Goal: Task Accomplishment & Management: Use online tool/utility

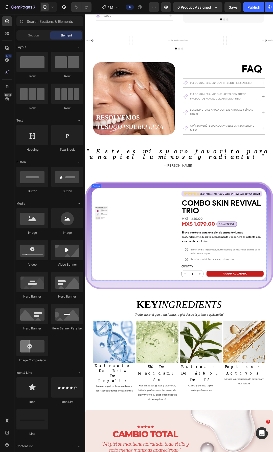
scroll to position [1570, 0]
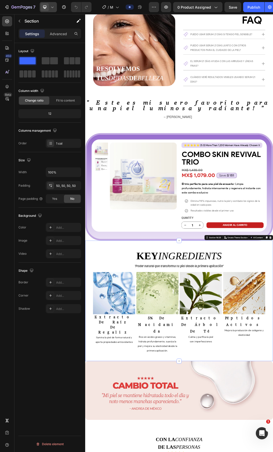
click at [50, 8] on icon at bounding box center [52, 7] width 5 height 5
click at [53, 42] on span "Fullscreen" at bounding box center [57, 42] width 15 height 5
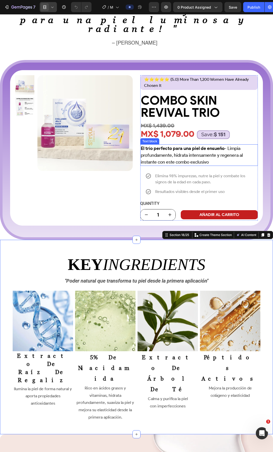
scroll to position [1848, 0]
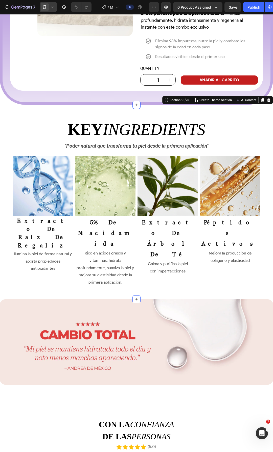
click at [260, 178] on div "key ingredients Heading ''Poder natural que transforma tu piel desde la primera…" at bounding box center [136, 202] width 273 height 194
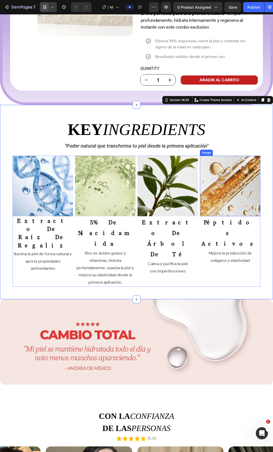
click at [234, 185] on img at bounding box center [230, 186] width 61 height 61
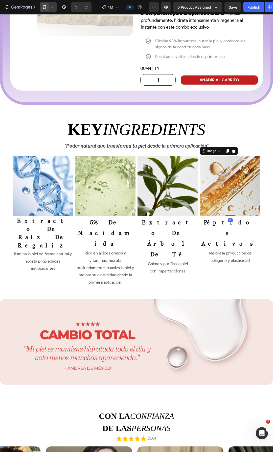
click at [170, 203] on img at bounding box center [168, 186] width 61 height 61
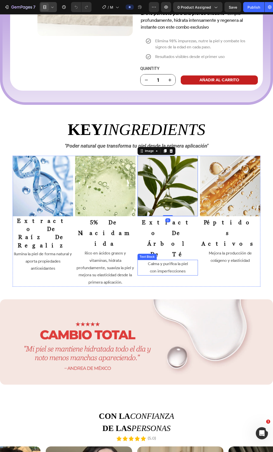
click at [177, 260] on p "Calma y purifica la piel" at bounding box center [167, 263] width 59 height 7
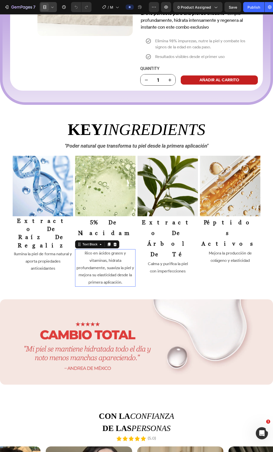
click at [116, 250] on p "Rico en ácidos grasos y vitaminas, hidrata profundamente, suaviza la piel y mej…" at bounding box center [105, 268] width 59 height 36
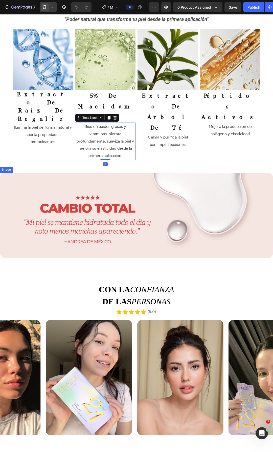
click at [197, 201] on img at bounding box center [136, 216] width 273 height 86
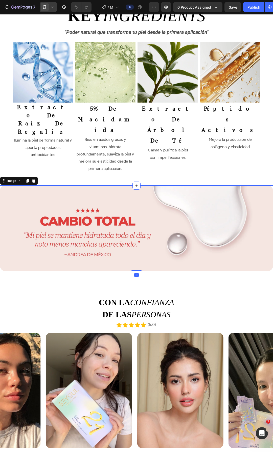
scroll to position [2076, 0]
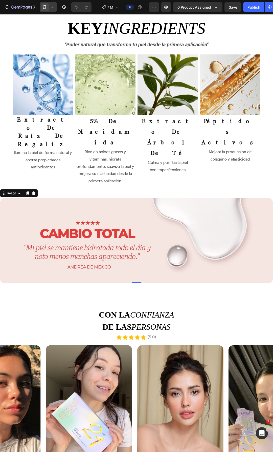
click at [48, 7] on span at bounding box center [45, 7] width 8 height 8
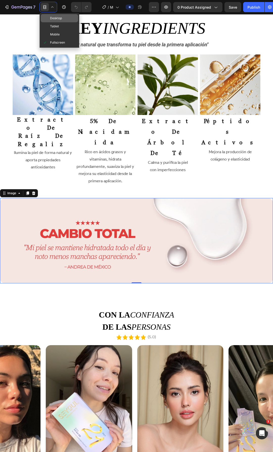
click at [53, 19] on span "Desktop" at bounding box center [56, 18] width 12 height 5
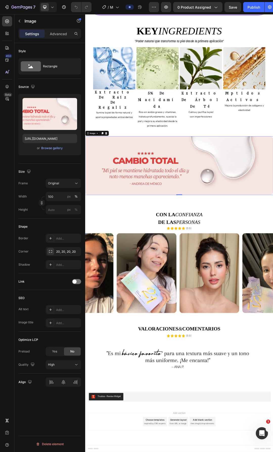
scroll to position [1913, 0]
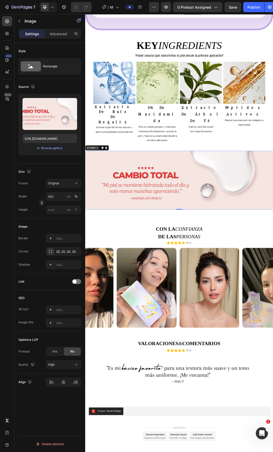
click at [99, 228] on div "Image" at bounding box center [97, 230] width 11 height 5
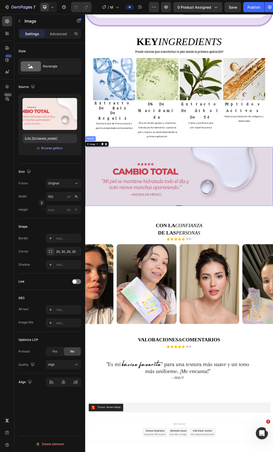
scroll to position [1907, 0]
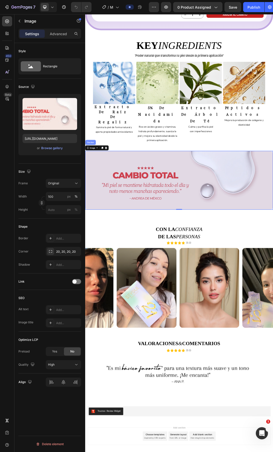
click at [98, 220] on div "Section" at bounding box center [94, 221] width 13 height 3
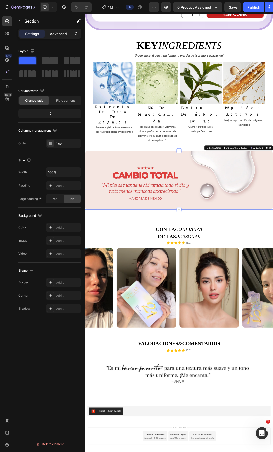
click at [61, 34] on p "Advanced" at bounding box center [58, 33] width 17 height 5
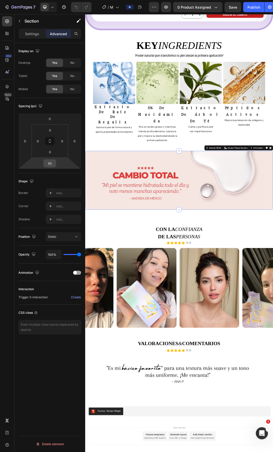
click at [55, 164] on div "60" at bounding box center [50, 163] width 13 height 8
click at [53, 163] on input "60" at bounding box center [50, 163] width 10 height 8
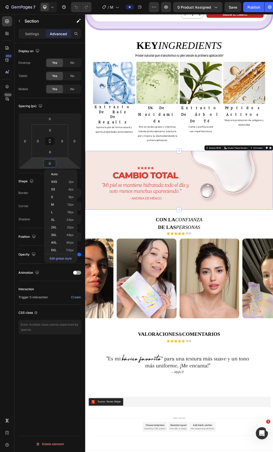
scroll to position [1891, 0]
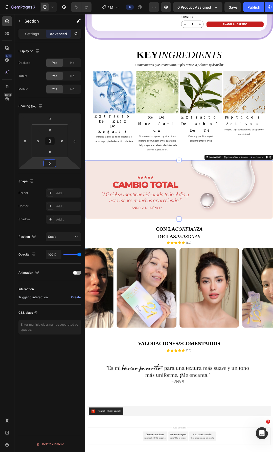
type input "0"
click at [58, 107] on div "Spacing (px)" at bounding box center [49, 106] width 63 height 8
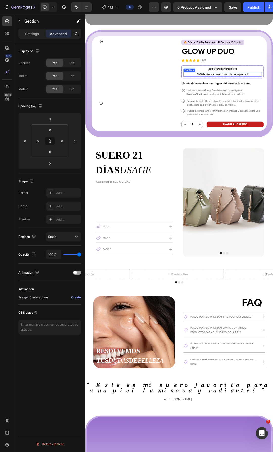
scroll to position [962, 0]
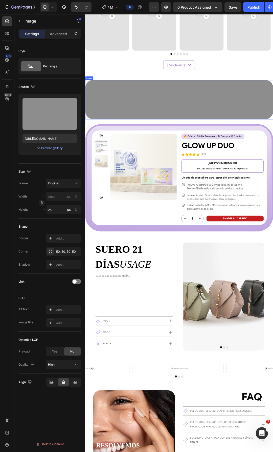
click at [194, 151] on img at bounding box center [237, 152] width 304 height 63
click at [170, 163] on img at bounding box center [237, 152] width 304 height 63
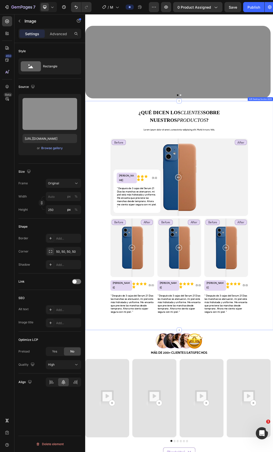
scroll to position [277, 0]
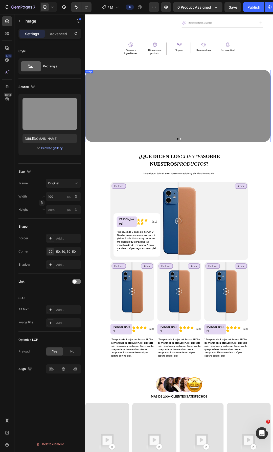
click at [165, 187] on img at bounding box center [235, 162] width 300 height 117
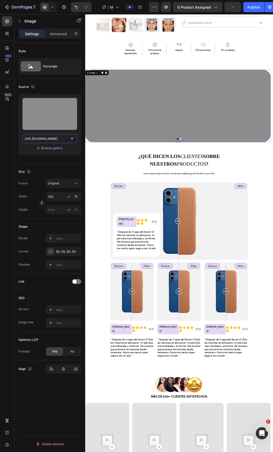
click at [46, 140] on input "[URL][DOMAIN_NAME]" at bounding box center [50, 138] width 55 height 9
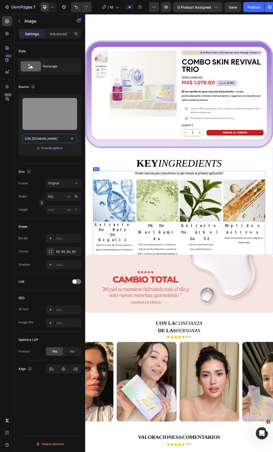
scroll to position [1745, 0]
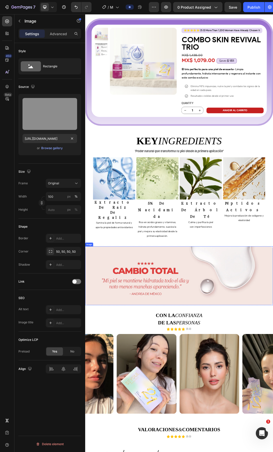
click at [234, 416] on img at bounding box center [237, 436] width 304 height 95
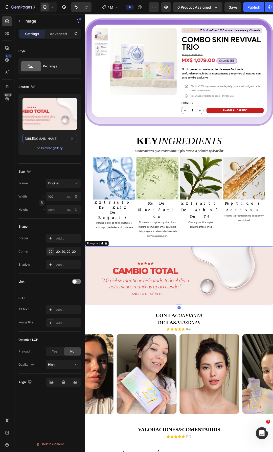
click at [43, 137] on input "[URL][DOMAIN_NAME]" at bounding box center [50, 138] width 55 height 9
paste input "c5909ddd-835c-4de9-9f5b-037f93cf04ab"
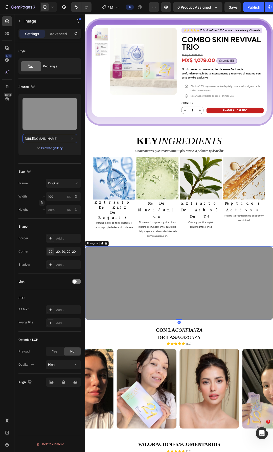
scroll to position [0, 158]
type input "[URL][DOMAIN_NAME]"
click at [163, 441] on img at bounding box center [237, 448] width 304 height 119
click at [65, 254] on div "20, 20, 20, 20" at bounding box center [63, 251] width 35 height 9
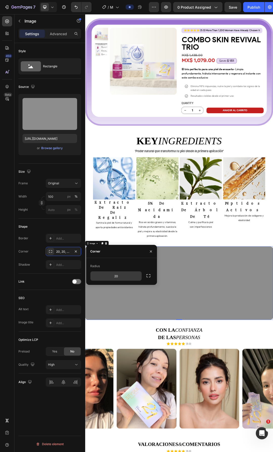
click at [124, 275] on input "20" at bounding box center [116, 275] width 51 height 9
type input "50"
click at [273, 389] on img at bounding box center [237, 448] width 304 height 119
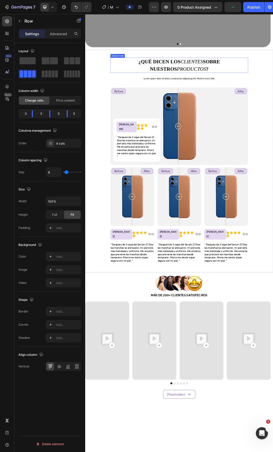
scroll to position [294, 0]
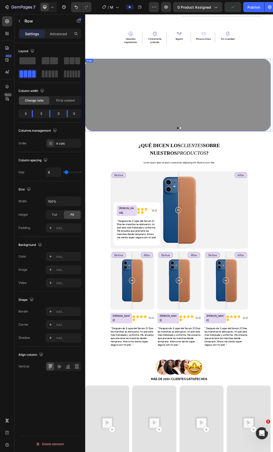
click at [273, 157] on img at bounding box center [235, 144] width 300 height 117
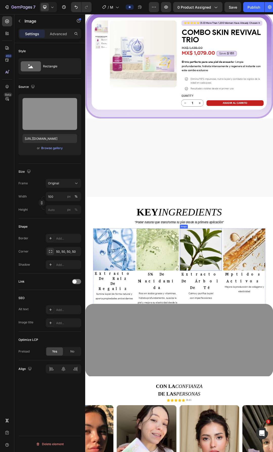
scroll to position [1813, 0]
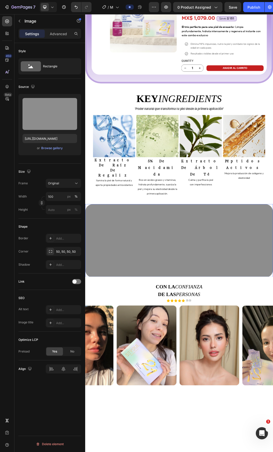
click at [248, 337] on img at bounding box center [237, 380] width 304 height 119
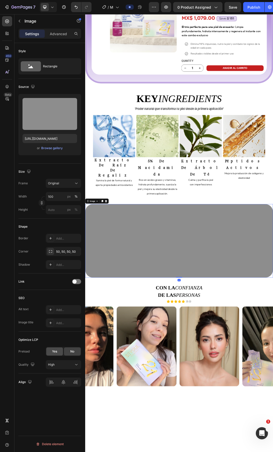
click at [52, 353] on span "Yes" at bounding box center [54, 351] width 5 height 5
click at [273, 321] on div at bounding box center [237, 380] width 304 height 119
click at [92, 314] on div "Image" at bounding box center [97, 316] width 11 height 5
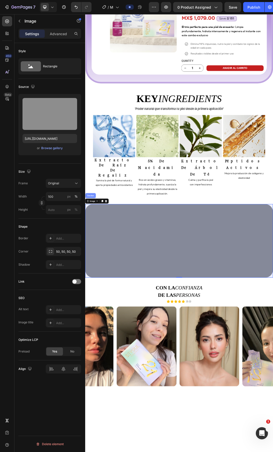
click at [94, 306] on div "Section" at bounding box center [94, 307] width 13 height 3
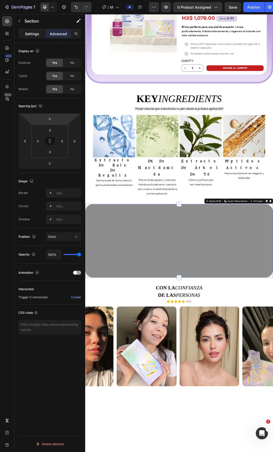
click at [38, 35] on p "Settings" at bounding box center [32, 33] width 14 height 5
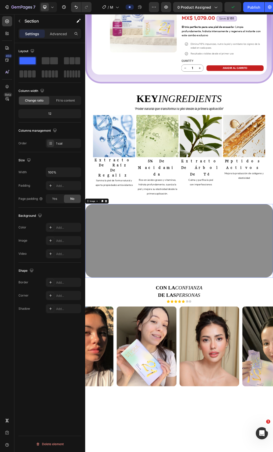
click at [116, 321] on img at bounding box center [237, 380] width 304 height 119
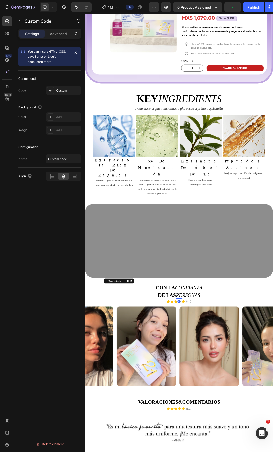
scroll to position [1908, 0]
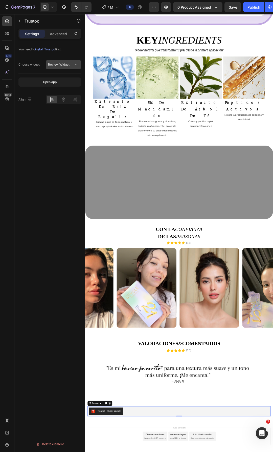
click at [66, 63] on span "Review Widget" at bounding box center [59, 65] width 22 height 4
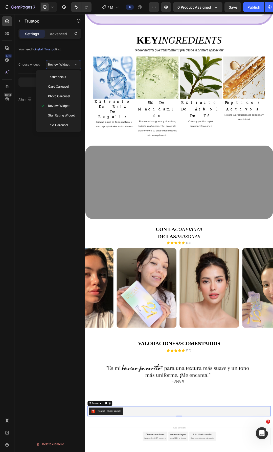
click at [22, 148] on div "You need to install Trustoo first. Choose widget Review Widget Open app Align D…" at bounding box center [49, 254] width 71 height 423
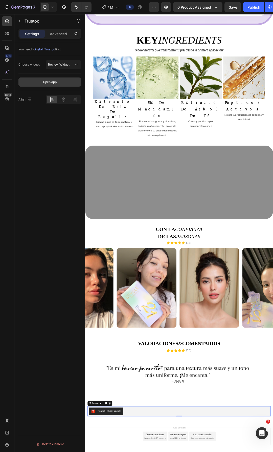
click at [51, 83] on div "Open app" at bounding box center [50, 82] width 14 height 5
click at [47, 49] on span "install Trustoo" at bounding box center [45, 49] width 20 height 4
click at [251, 357] on span "CONFIANZA" at bounding box center [253, 361] width 44 height 9
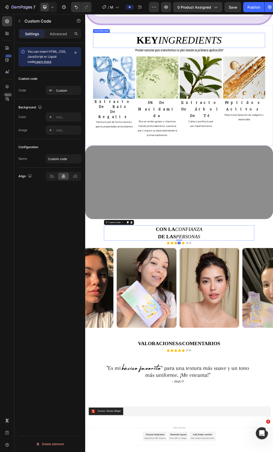
click at [241, 54] on span "INGREDIENTS" at bounding box center [255, 57] width 103 height 18
click at [247, 357] on span "CONFIANZA" at bounding box center [253, 361] width 44 height 9
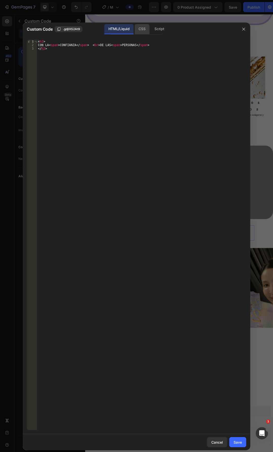
click at [136, 30] on div "CSS" at bounding box center [142, 29] width 15 height 10
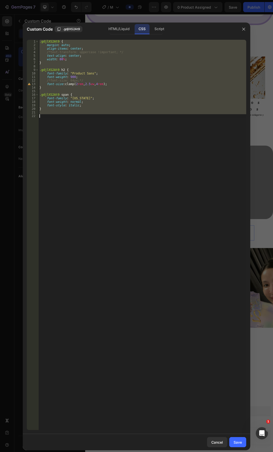
click at [176, 237] on div ".gdjlXS2At9 { margin : auto ; align-items : center ; /*text-transform: uppercas…" at bounding box center [142, 235] width 208 height 390
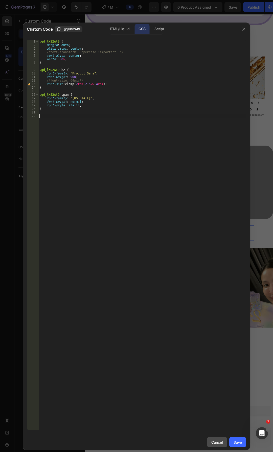
click at [219, 442] on div "Cancel" at bounding box center [218, 442] width 12 height 5
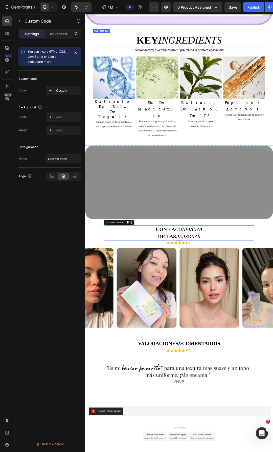
click at [273, 57] on span "INGREDIENTS" at bounding box center [255, 57] width 103 height 18
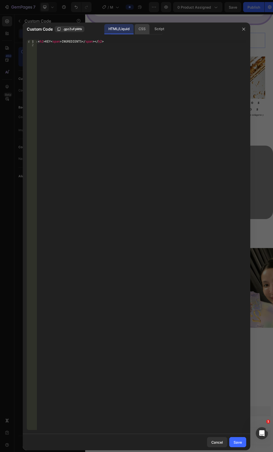
click at [144, 28] on div "CSS" at bounding box center [142, 29] width 15 height 10
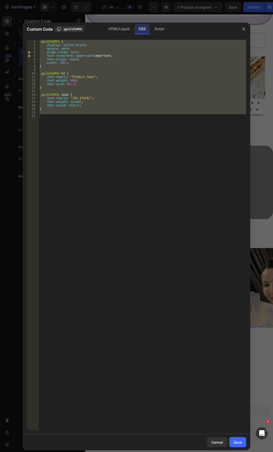
click at [88, 79] on div ".gpzZuFpMtk { display : inline-block ; margin : auto ; align-items : left ; tex…" at bounding box center [142, 235] width 208 height 390
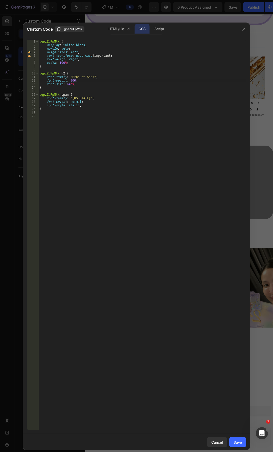
click at [103, 84] on div ".gpzZuFpMtk { display : inline-block ; margin : auto ; align-items : left ; tex…" at bounding box center [142, 238] width 208 height 397
type textarea "font-size: 64px;"
click at [219, 440] on div "Cancel" at bounding box center [218, 442] width 12 height 5
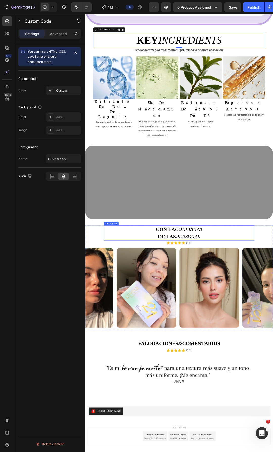
click at [242, 369] on span "PERSONAS" at bounding box center [251, 373] width 39 height 9
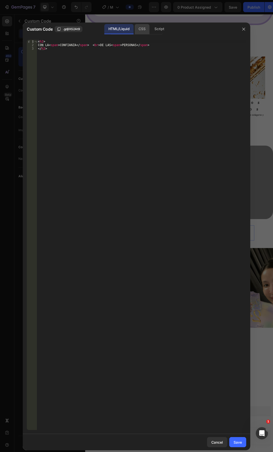
click at [142, 27] on div "CSS" at bounding box center [142, 29] width 15 height 10
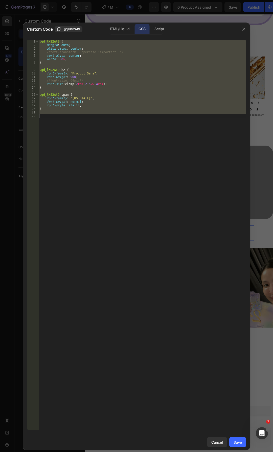
click at [111, 89] on div ".gdjlXS2At9 { margin : auto ; align-items : center ; /*text-transform: uppercas…" at bounding box center [142, 235] width 208 height 390
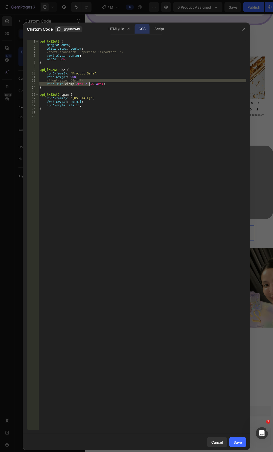
drag, startPoint x: 111, startPoint y: 81, endPoint x: 90, endPoint y: 85, distance: 21.2
click at [90, 85] on div ".gdjlXS2At9 { margin : auto ; align-items : center ; /*text-transform: uppercas…" at bounding box center [142, 238] width 208 height 397
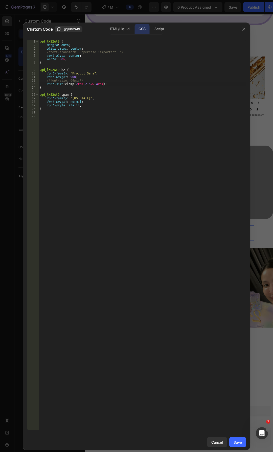
click at [118, 84] on div ".gdjlXS2At9 { margin : auto ; align-items : center ; /*text-transform: uppercas…" at bounding box center [142, 238] width 208 height 397
type textarea "font-size: clamp(2rem,2.5vw,4rem);"
drag, startPoint x: 109, startPoint y: 85, endPoint x: 46, endPoint y: 85, distance: 62.8
click at [46, 85] on div ".gdjlXS2At9 { margin : auto ; align-items : center ; /*text-transform: uppercas…" at bounding box center [142, 238] width 208 height 397
click at [221, 444] on div "Cancel" at bounding box center [218, 442] width 12 height 5
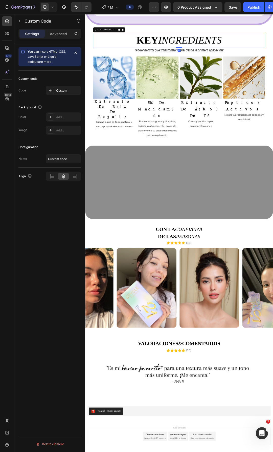
click at [226, 46] on h2 "KEY INGREDIENTS" at bounding box center [237, 57] width 278 height 24
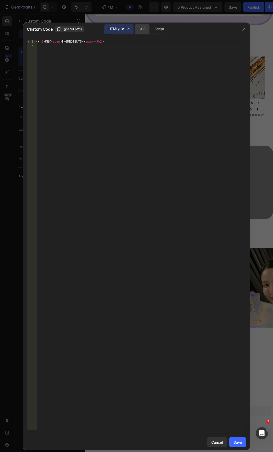
click at [144, 27] on div "CSS" at bounding box center [142, 29] width 15 height 10
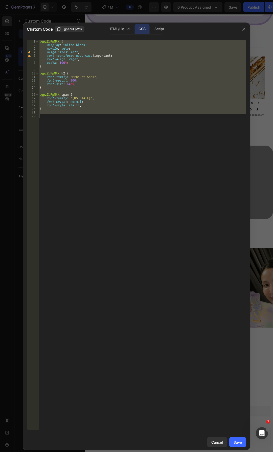
click at [118, 76] on div ".gpzZuFpMtk { display : inline-block ; margin : auto ; align-items : left ; tex…" at bounding box center [142, 235] width 208 height 390
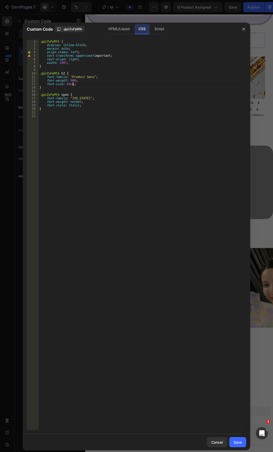
click at [91, 84] on div ".gpzZuFpMtk { display : inline-block ; margin : auto ; align-items : left ; tex…" at bounding box center [142, 238] width 208 height 397
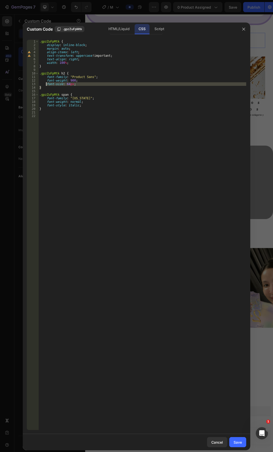
drag, startPoint x: 79, startPoint y: 86, endPoint x: 46, endPoint y: 85, distance: 33.2
click at [46, 85] on div ".gpzZuFpMtk { display : inline-block ; margin : auto ; align-items : left ; tex…" at bounding box center [142, 238] width 208 height 397
paste textarea "clamp(2rem,2.5vw,4rem);"
click at [90, 85] on div ".gpzZuFpMtk { display : inline-block ; margin : auto ; align-items : left ; tex…" at bounding box center [142, 235] width 208 height 390
drag, startPoint x: 86, startPoint y: 83, endPoint x: 46, endPoint y: 84, distance: 39.5
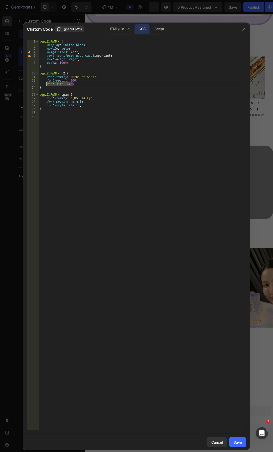
click at [46, 84] on div ".gpzZuFpMtk { display : inline-block ; margin : auto ; align-items : left ; tex…" at bounding box center [142, 238] width 208 height 397
paste textarea "clamp(2rem,2.5vw,4rem)"
type textarea "font-size: clamp(2rem,2.5vw,4rem);"
click at [241, 443] on div "Save" at bounding box center [238, 442] width 8 height 5
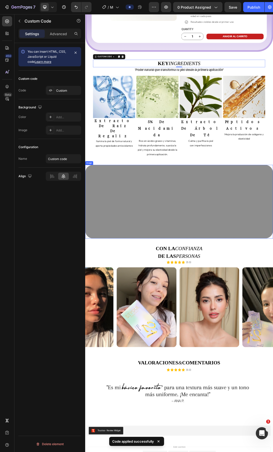
scroll to position [1845, 0]
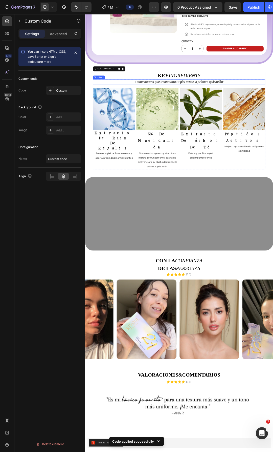
click at [273, 122] on strong "''Poder natural que transforma tu piel desde la primera aplicación''" at bounding box center [238, 124] width 144 height 6
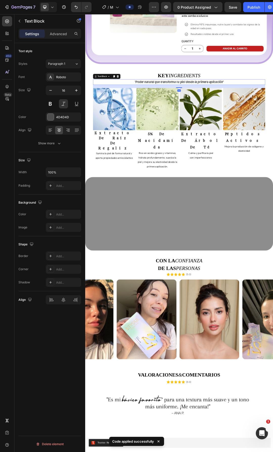
click at [54, 72] on div "Styles Paragraph 1 Font Roboto Size 16 Color 4D4D4D Align Show more" at bounding box center [49, 103] width 63 height 89
click at [62, 78] on div "Roboto" at bounding box center [68, 77] width 24 height 5
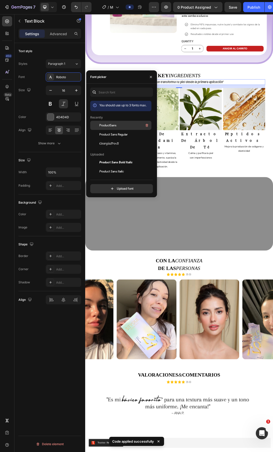
click at [111, 125] on span "ProductSans" at bounding box center [107, 125] width 17 height 5
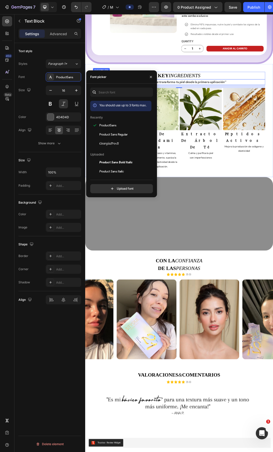
click at [244, 118] on h2 "KEY INGREDIENTS" at bounding box center [237, 113] width 278 height 12
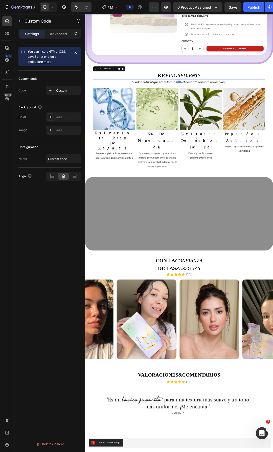
click at [244, 118] on h2 "KEY INGREDIENTS" at bounding box center [237, 113] width 278 height 12
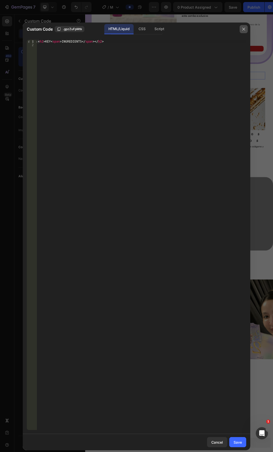
click at [247, 28] on button "button" at bounding box center [244, 29] width 8 height 8
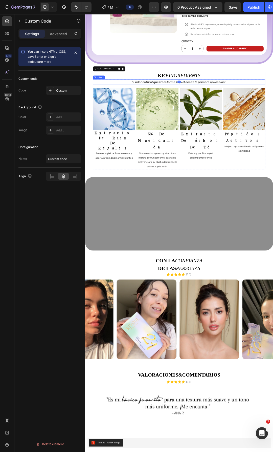
click at [273, 125] on strong "''Poder natural que transforma tu piel desde la primera aplicación''" at bounding box center [237, 124] width 152 height 6
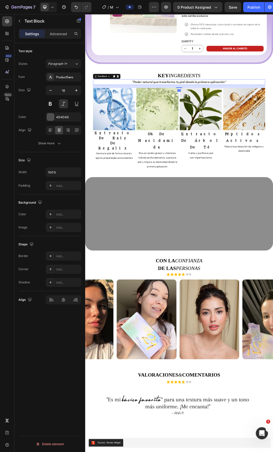
click at [273, 125] on strong "''Poder natural que transforma tu piel desde la primera aplicación''" at bounding box center [237, 124] width 152 height 6
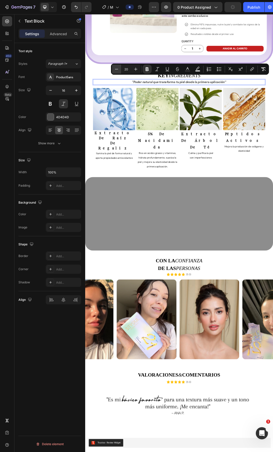
click at [117, 71] on icon "Editor contextual toolbar" at bounding box center [116, 69] width 5 height 5
type input "16"
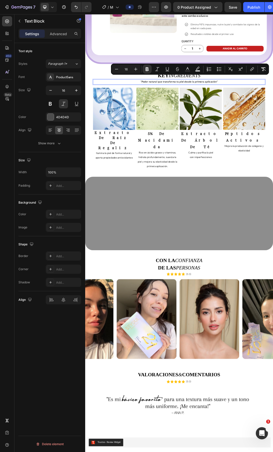
click at [169, 126] on p "''Poder natural que transforma tu piel desde la primera aplicación''" at bounding box center [236, 123] width 277 height 7
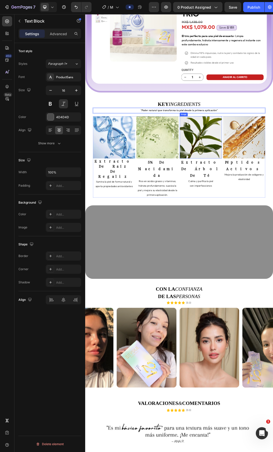
scroll to position [1794, 0]
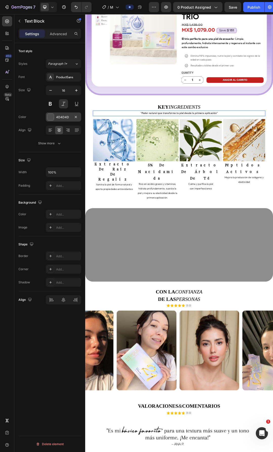
click at [64, 114] on div "4D4D4D" at bounding box center [63, 116] width 35 height 9
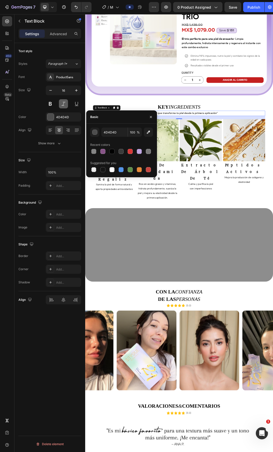
click at [62, 104] on button at bounding box center [63, 103] width 9 height 9
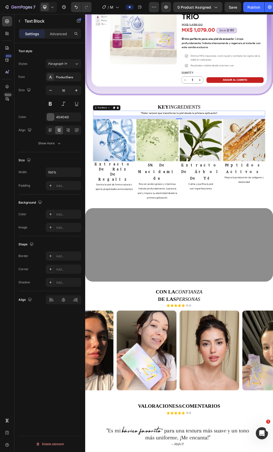
click at [219, 170] on div "''Poder natural que transforma tu piel desde la primera aplicación''" at bounding box center [237, 174] width 278 height 8
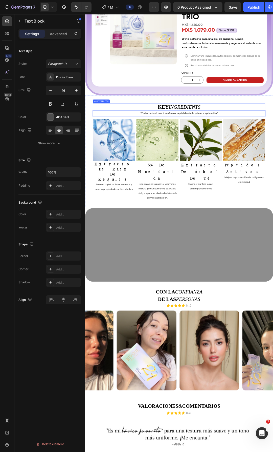
click at [217, 173] on strong "''Poder natural que transforma tu piel desde la primera aplicación''" at bounding box center [237, 174] width 125 height 5
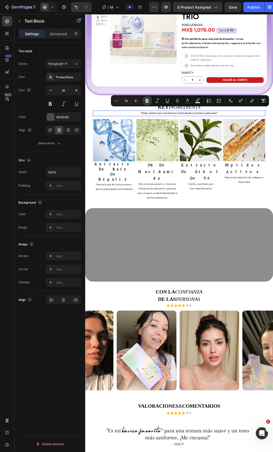
click at [148, 101] on icon "Editor contextual toolbar" at bounding box center [147, 101] width 3 height 4
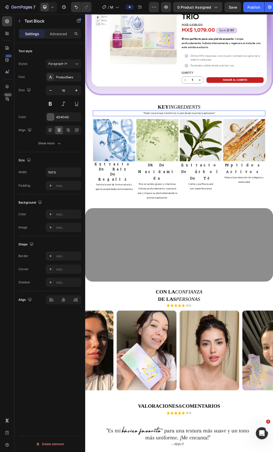
click at [207, 174] on span "''Poder natural que transforma tu piel desde la primera aplicación''" at bounding box center [236, 174] width 117 height 5
click at [258, 175] on span "''Poder natural que transforma tu piel desde la primera aplicación''" at bounding box center [236, 174] width 117 height 5
click at [273, 174] on p "''Poder natural que transforma tu piel desde la primera aplicación''" at bounding box center [236, 174] width 277 height 7
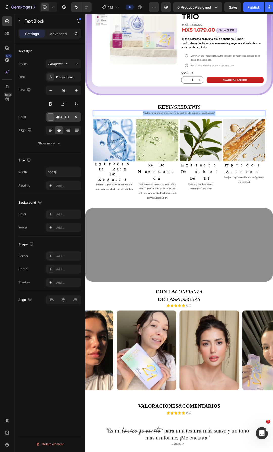
click at [61, 118] on div "4D4D4D" at bounding box center [63, 117] width 15 height 5
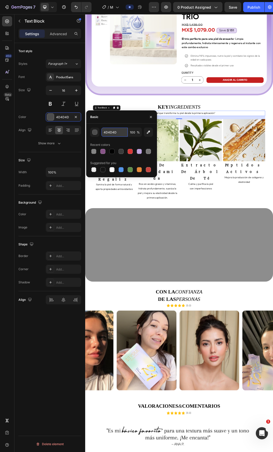
click at [121, 131] on input "4D4D4D" at bounding box center [115, 132] width 26 height 9
type input "858585"
click at [55, 143] on div "Show more" at bounding box center [50, 143] width 24 height 5
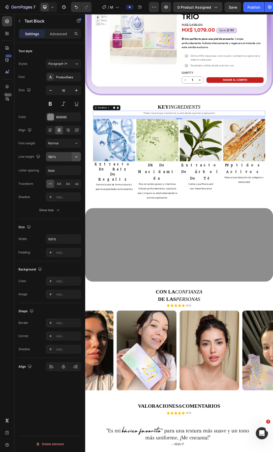
click at [78, 157] on icon "button" at bounding box center [76, 156] width 5 height 5
click at [61, 168] on p "100%" at bounding box center [62, 169] width 29 height 5
type input "100%"
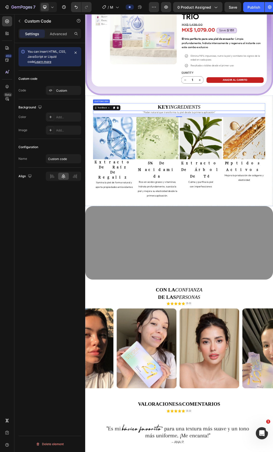
click at [273, 165] on h2 "KEY INGREDIENTS" at bounding box center [237, 164] width 278 height 12
click at [215, 282] on p "Rico en ácidos grasos y vitaminas, hidrata profundamente, suaviza la piel y mej…" at bounding box center [202, 296] width 67 height 29
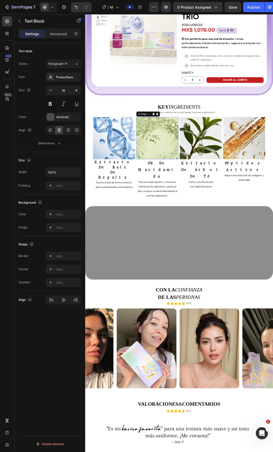
click at [199, 191] on img at bounding box center [202, 214] width 68 height 68
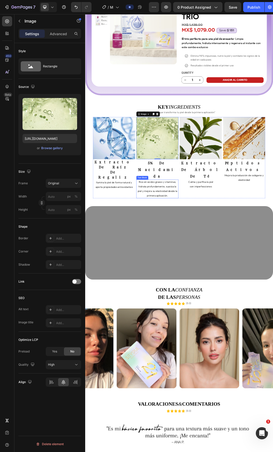
click at [217, 282] on p "Rico en ácidos grasos y vitaminas, hidrata profundamente, suaviza la piel y mej…" at bounding box center [202, 296] width 67 height 29
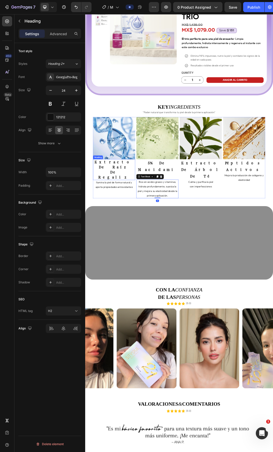
click at [123, 250] on strong "extracto de raíz de regaliz" at bounding box center [132, 265] width 63 height 31
click at [142, 256] on h2 "extracto de raíz de regaliz" at bounding box center [132, 265] width 68 height 34
click at [142, 256] on p "extracto de raíz de regaliz" at bounding box center [131, 265] width 67 height 33
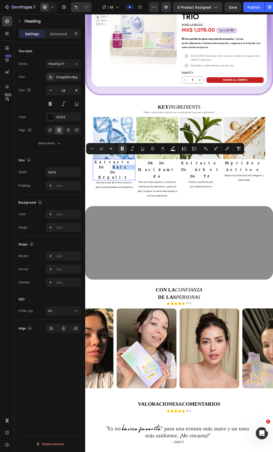
click at [266, 284] on div "Image extracto de árbol de té Heading Calma y purifica la piel con imperfeccion…" at bounding box center [272, 245] width 68 height 131
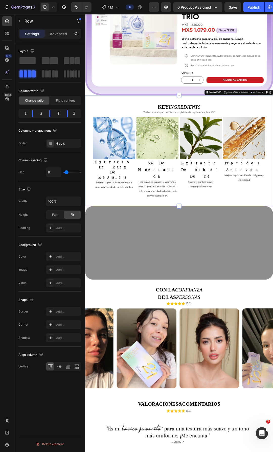
click at [252, 296] on div "key ingredients Heading ''Poder natural que transforma tu piel desde la primera…" at bounding box center [237, 234] width 304 height 179
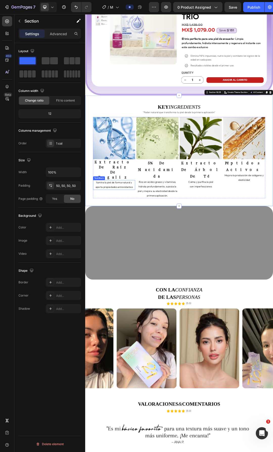
click at [135, 291] on span "aporta propiedades antioxidantes" at bounding box center [132, 293] width 60 height 5
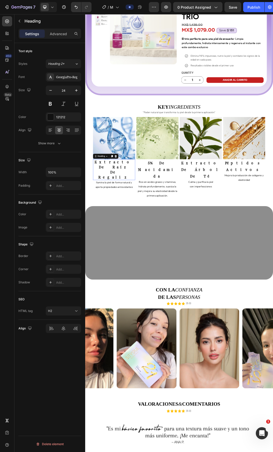
click at [151, 256] on p "⁠⁠⁠⁠⁠⁠⁠ extracto de raíz de regaliz" at bounding box center [131, 265] width 67 height 33
click at [135, 257] on strong "extracto de raíz de regaliz" at bounding box center [132, 265] width 63 height 31
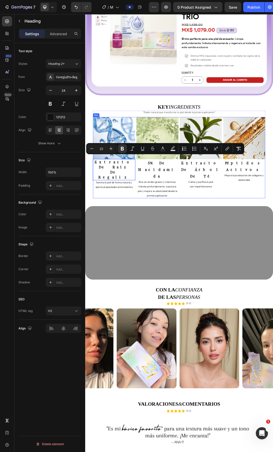
click at [262, 286] on div "Image extracto de árbol de té Heading Calma y purifica la piel con imperfeccion…" at bounding box center [272, 245] width 68 height 131
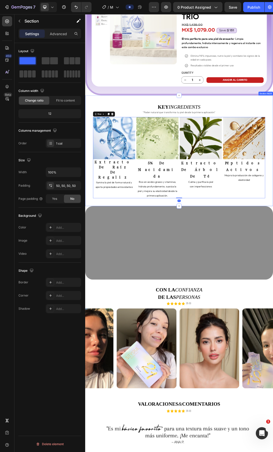
click at [258, 294] on div "key ingredients Heading ''Poder natural que transforma tu piel desde la primera…" at bounding box center [237, 234] width 304 height 179
click at [248, 282] on p "Calma y purifica la piel" at bounding box center [272, 285] width 67 height 7
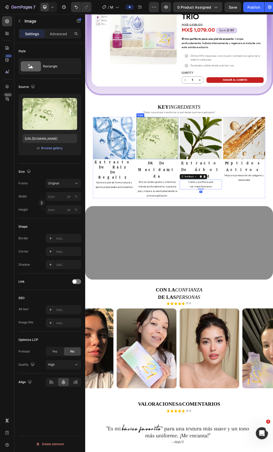
click at [230, 231] on img at bounding box center [202, 214] width 68 height 68
click at [244, 285] on div "Image extracto de árbol de té Heading Calma y purifica la piel con imperfeccion…" at bounding box center [272, 245] width 68 height 131
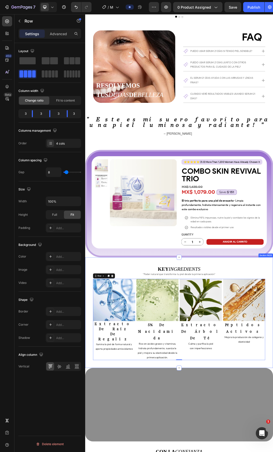
scroll to position [1537, 0]
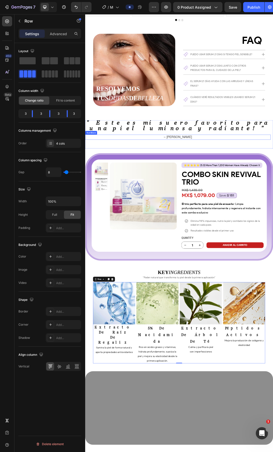
click at [251, 209] on p "– [PERSON_NAME]" at bounding box center [235, 213] width 299 height 8
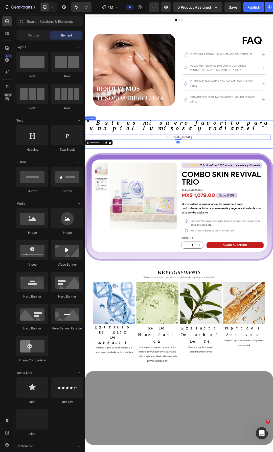
click at [273, 211] on div "" Este es mi suero favorito para una piel luminosa y radiante! " Text Block – […" at bounding box center [235, 208] width 300 height 45
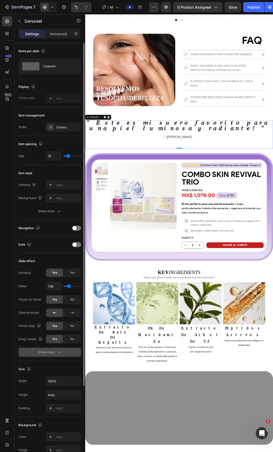
click at [56, 353] on div "Show more" at bounding box center [50, 352] width 24 height 5
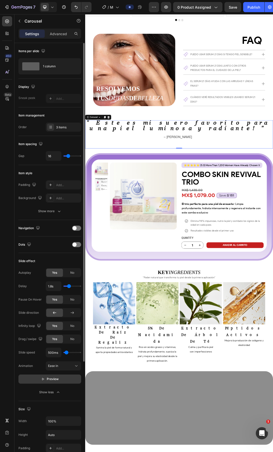
click at [56, 381] on span "Preview" at bounding box center [53, 378] width 12 height 5
click at [50, 380] on span "Pause" at bounding box center [52, 378] width 9 height 5
type input "1.7s"
type input "1.7"
type input "1.6s"
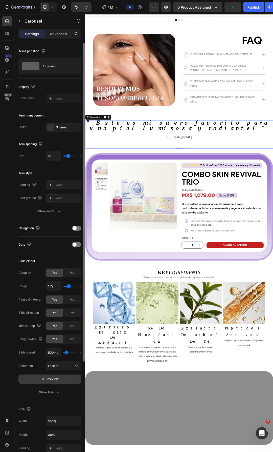
type input "1.6"
type input "1.5s"
drag, startPoint x: 70, startPoint y: 285, endPoint x: 61, endPoint y: 286, distance: 9.5
type input "1.4"
click at [68, 286] on input "range" at bounding box center [73, 286] width 18 height 1
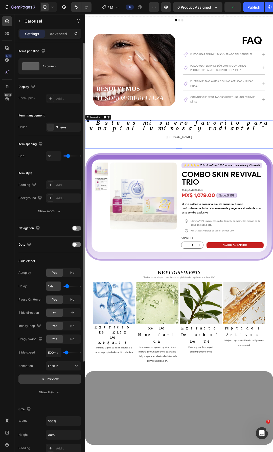
click at [61, 287] on input "1.4s" at bounding box center [53, 286] width 15 height 9
type input "1s"
type input "1"
type input "1.2s"
type input "1.2"
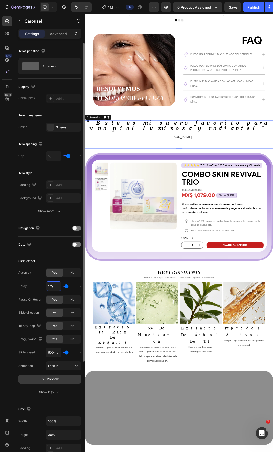
type input "1.2s"
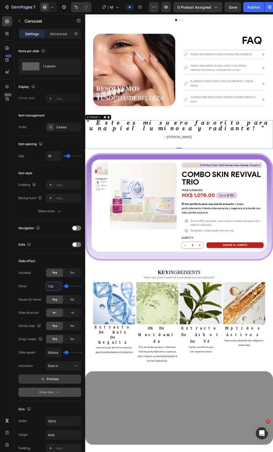
click at [59, 393] on icon "button" at bounding box center [58, 392] width 5 height 5
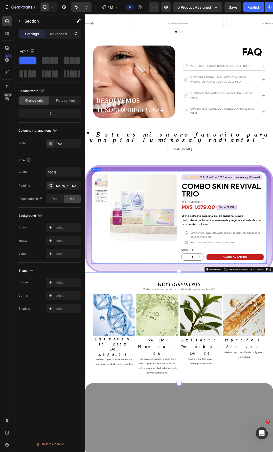
scroll to position [1487, 0]
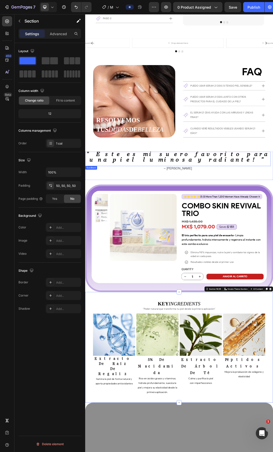
click at [260, 250] on div "" Este es mi suero favorito para una piel luminosa y radiante! "" at bounding box center [235, 247] width 300 height 23
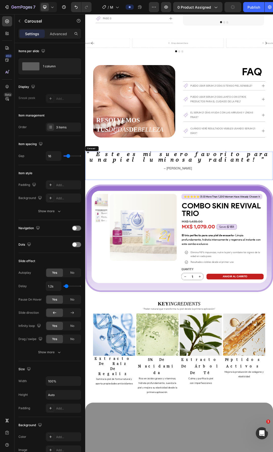
click at [273, 266] on div "" Este es mi suero favorito para una piel luminosa y radiante! " Text Block 0 –…" at bounding box center [235, 258] width 300 height 45
click at [257, 260] on p "– [PERSON_NAME]" at bounding box center [235, 264] width 299 height 8
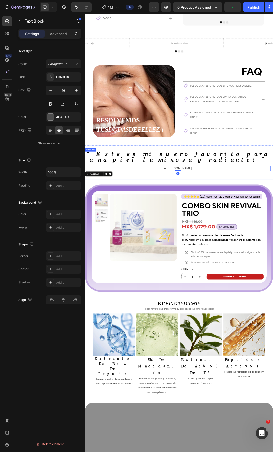
click at [253, 267] on div "" Este es mi suero favorito para una piel luminosa y radiante! " Text Block – […" at bounding box center [235, 258] width 300 height 45
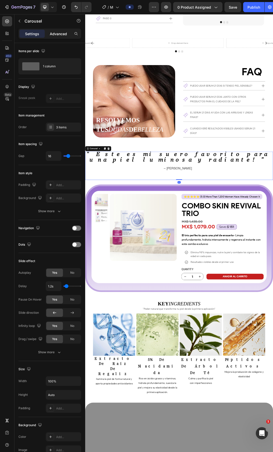
click at [57, 30] on div "Advanced" at bounding box center [58, 34] width 25 height 8
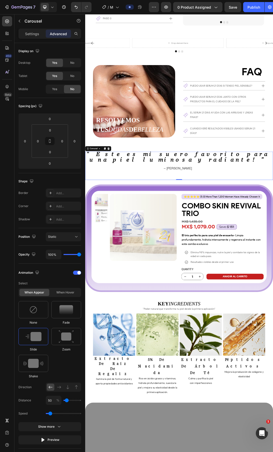
click at [203, 265] on div "" Este es mi suero favorito para una piel luminosa y radiante! " Text Block – […" at bounding box center [235, 258] width 300 height 45
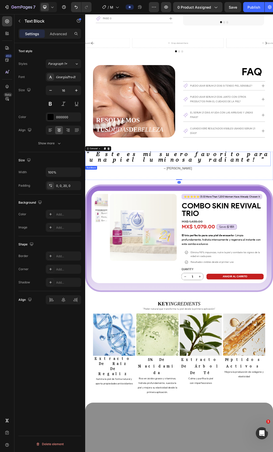
click at [207, 250] on div "" Este es mi suero favorito para una piel luminosa y radiante! "" at bounding box center [235, 247] width 300 height 23
click at [205, 260] on p "– [PERSON_NAME]" at bounding box center [235, 264] width 299 height 8
click at [62, 30] on div "Advanced" at bounding box center [58, 34] width 25 height 8
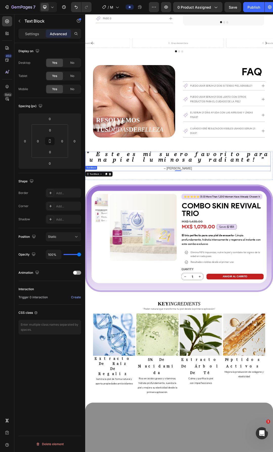
click at [228, 241] on strong "" Este es mi suero favorito para una piel luminosa y radiante! "" at bounding box center [236, 244] width 296 height 19
click at [167, 268] on div "" Este es mi suero favorito para una piel luminosa y radiante! " Text Block 0 –…" at bounding box center [235, 258] width 300 height 45
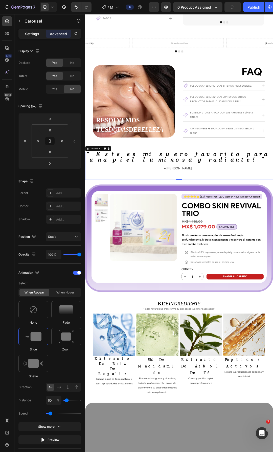
click at [38, 35] on p "Settings" at bounding box center [32, 33] width 14 height 5
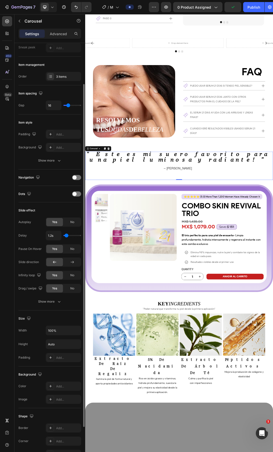
scroll to position [99, 0]
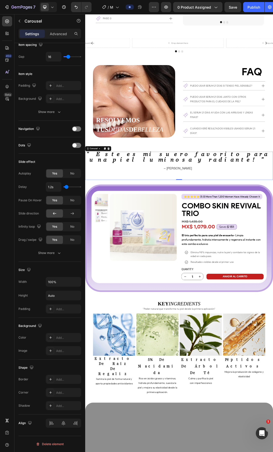
click at [129, 262] on div "" Este es mi suero favorito para una piel luminosa y radiante! " Text Block – […" at bounding box center [235, 258] width 300 height 45
click at [148, 265] on div "" Este es mi suero favorito para una piel luminosa y radiante! " Text Block – […" at bounding box center [235, 258] width 300 height 45
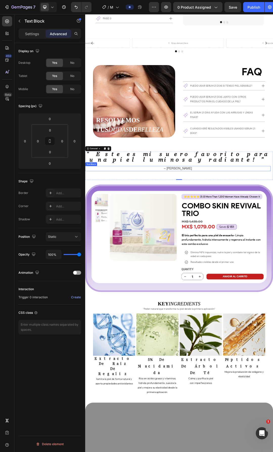
click at [238, 261] on span "– [PERSON_NAME]" at bounding box center [236, 263] width 46 height 5
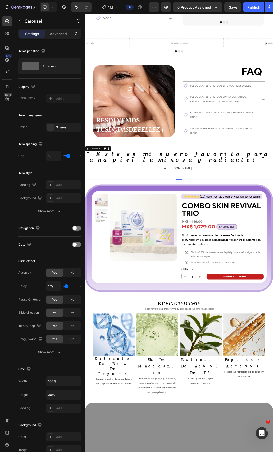
click at [236, 260] on div "" Este es mi suero favorito para una piel luminosa y radiante! " Text Block – […" at bounding box center [235, 258] width 300 height 45
click at [238, 261] on span "– [PERSON_NAME]" at bounding box center [236, 263] width 46 height 5
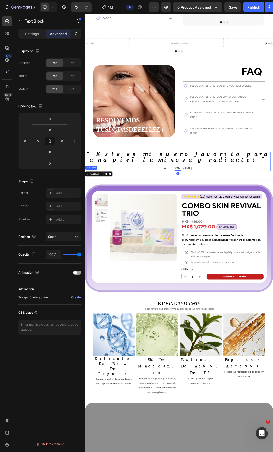
click at [253, 248] on div "" Este es mi suero favorito para una piel luminosa y radiante! "" at bounding box center [235, 247] width 300 height 23
click at [249, 264] on div "" Este es mi suero favorito para una piel luminosa y radiante! " Text Block 0 –…" at bounding box center [235, 258] width 300 height 45
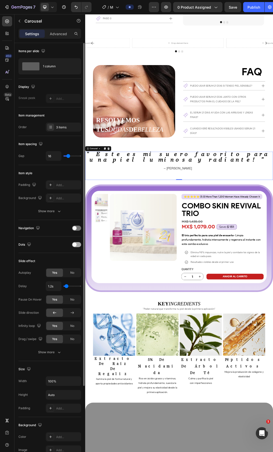
click at [77, 246] on div at bounding box center [76, 244] width 9 height 5
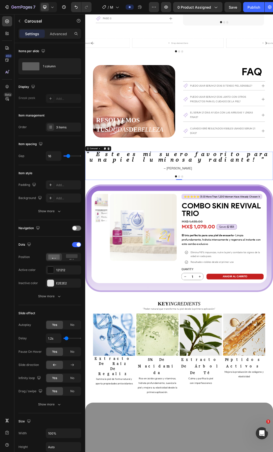
click at [237, 275] on div at bounding box center [237, 276] width 304 height 3
click at [236, 275] on button "Dot" at bounding box center [237, 276] width 3 height 3
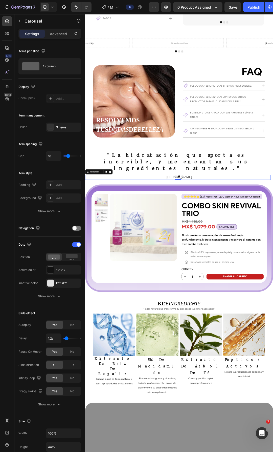
click at [252, 274] on p "– [PERSON_NAME]" at bounding box center [235, 278] width 299 height 8
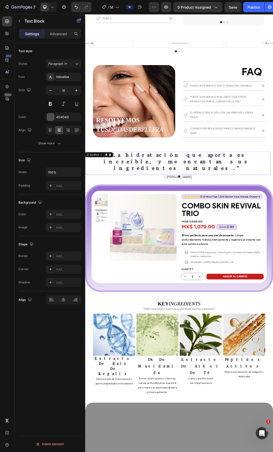
click at [268, 258] on p "ingredientes naturales."" at bounding box center [235, 263] width 299 height 11
click at [231, 275] on button "Dot" at bounding box center [232, 276] width 3 height 3
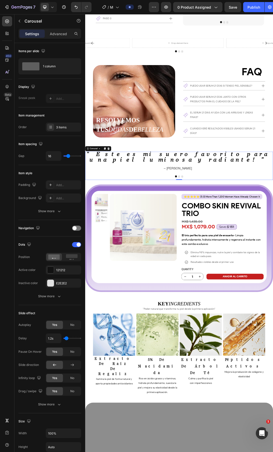
click at [273, 269] on div "" Este es mi suero favorito para una piel luminosa y radiante! " Text Block – […" at bounding box center [235, 258] width 300 height 45
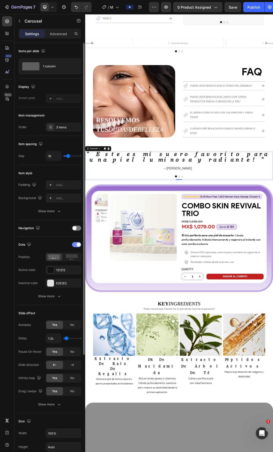
click at [76, 245] on div at bounding box center [76, 244] width 9 height 5
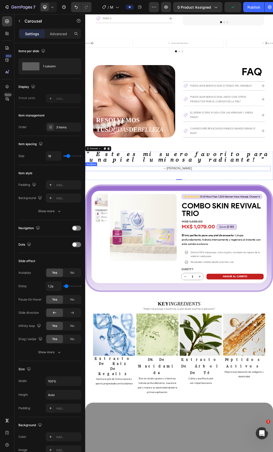
click at [271, 260] on p "– [PERSON_NAME]" at bounding box center [235, 264] width 299 height 8
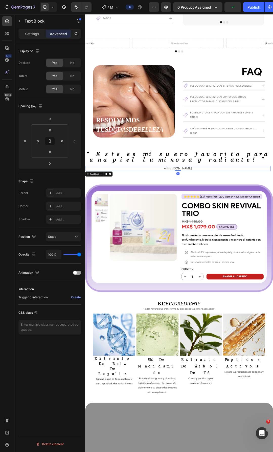
click at [271, 266] on div "" Este es mi suero favorito para una piel luminosa y radiante! " Text Block – […" at bounding box center [235, 258] width 300 height 45
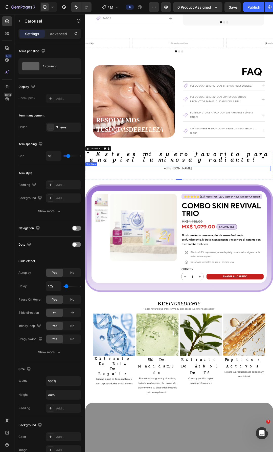
click at [260, 260] on p "– [PERSON_NAME]" at bounding box center [235, 264] width 299 height 8
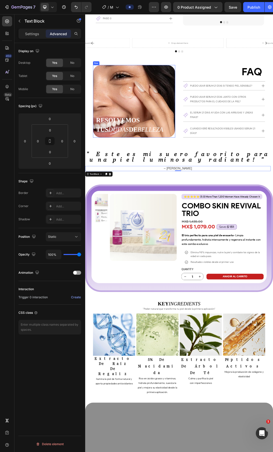
scroll to position [1385, 0]
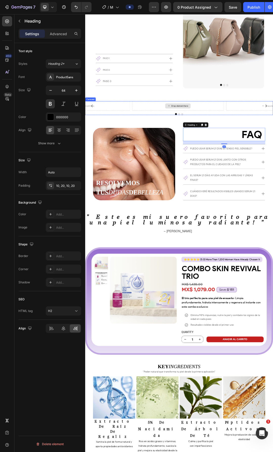
click at [204, 163] on div "Drop element here" at bounding box center [235, 162] width 148 height 15
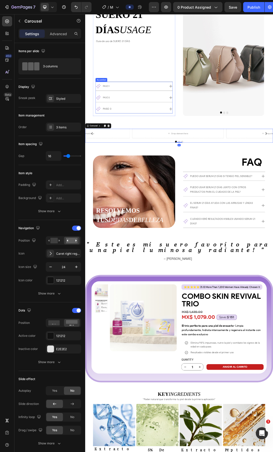
scroll to position [1284, 0]
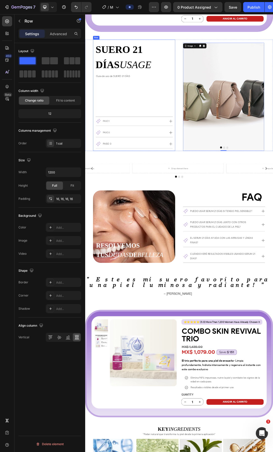
click at [206, 126] on div "SUERO 21 DÍAS USAGE Custom Code Guía de uso [PERSON_NAME] 21 DÍAS Text Block Ro…" at bounding box center [164, 145] width 125 height 172
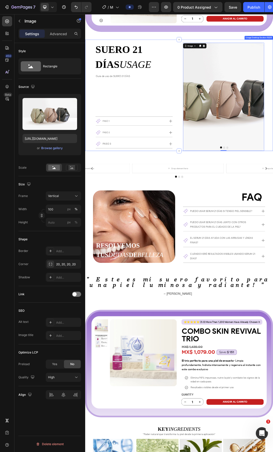
click at [236, 117] on div "SUERO 21 DÍAS USAGE Custom Code Guía de uso [PERSON_NAME] 21 DÍAS Text Block Ro…" at bounding box center [237, 145] width 304 height 180
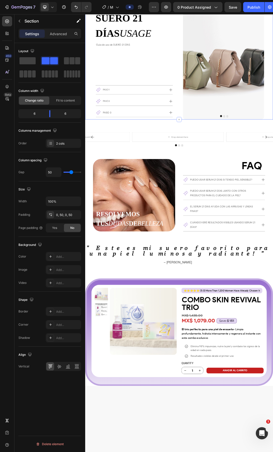
scroll to position [1436, 0]
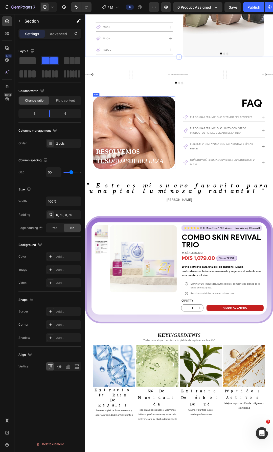
click at [223, 166] on div "RESOLVEMOS TUS DUDAS DE BELLEZA Custom Code Row Row" at bounding box center [164, 205] width 123 height 107
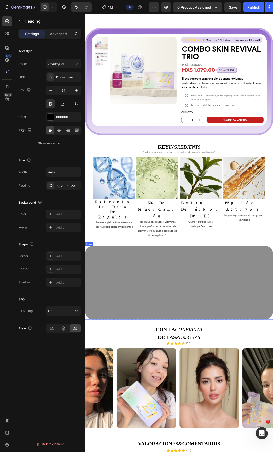
scroll to position [1892, 0]
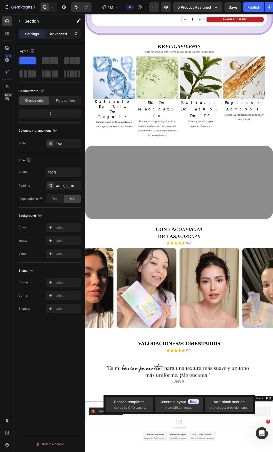
click at [61, 35] on p "Advanced" at bounding box center [58, 33] width 17 height 5
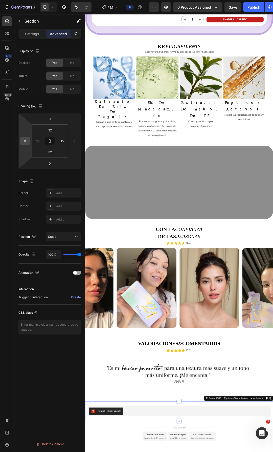
click at [25, 145] on div "0" at bounding box center [25, 141] width 10 height 8
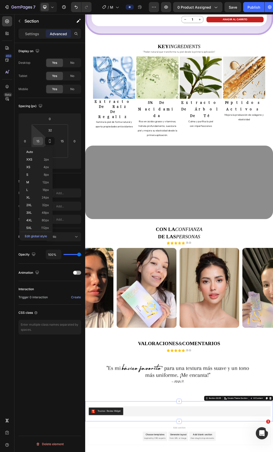
click at [35, 143] on input "15" at bounding box center [38, 141] width 8 height 8
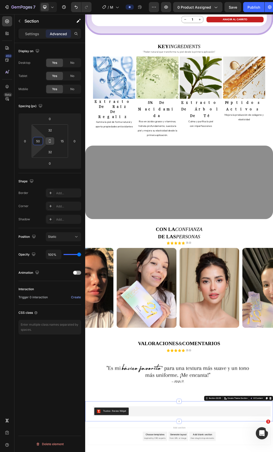
type input "50"
type input "0"
type input "50"
click at [51, 129] on input "32" at bounding box center [50, 130] width 10 height 8
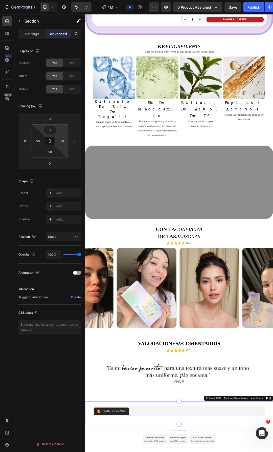
type input "50"
click at [38, 33] on p "Settings" at bounding box center [32, 33] width 14 height 5
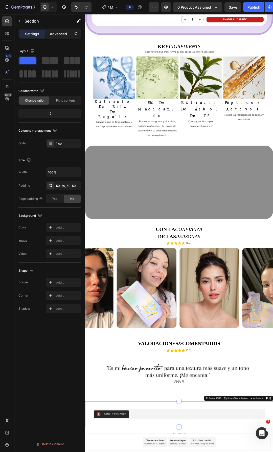
click at [58, 35] on p "Advanced" at bounding box center [58, 33] width 17 height 5
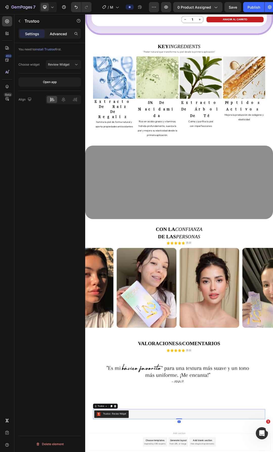
click at [58, 35] on p "Advanced" at bounding box center [58, 33] width 17 height 5
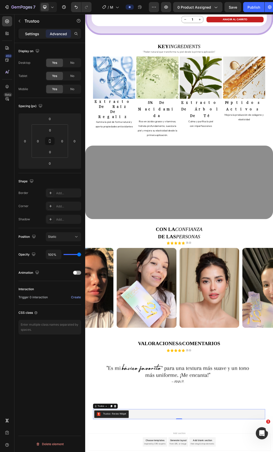
click at [27, 34] on p "Settings" at bounding box center [32, 33] width 14 height 5
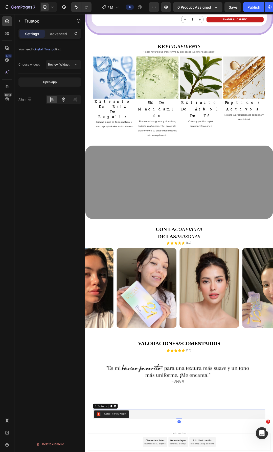
click at [64, 102] on icon at bounding box center [63, 99] width 5 height 5
click at [40, 132] on div "You need to install Trustoo first. Choose widget Review Widget Open app Align D…" at bounding box center [49, 254] width 71 height 423
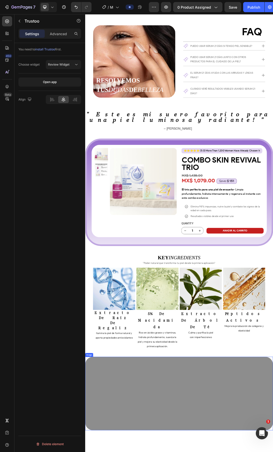
scroll to position [1496, 0]
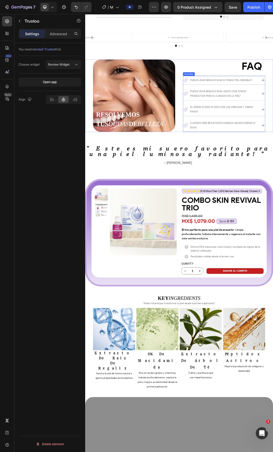
click at [253, 109] on div "Accordion" at bounding box center [253, 111] width 17 height 5
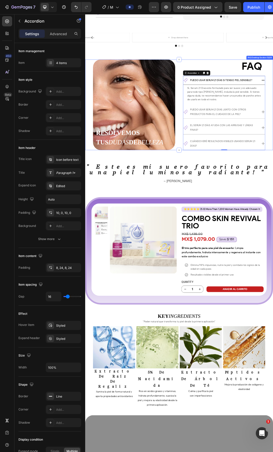
click at [236, 148] on div "RESOLVEMOS TUS DUDAS DE BELLEZA Custom Code Row Row Row Row FAQ Heading Puedo u…" at bounding box center [237, 160] width 304 height 147
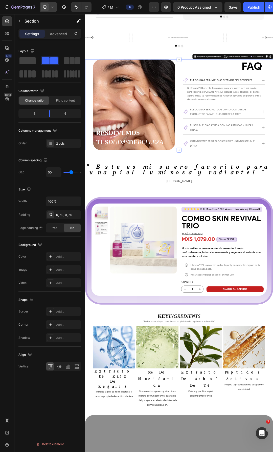
click at [52, 3] on div at bounding box center [48, 7] width 17 height 10
click at [53, 42] on span "Fullscreen" at bounding box center [57, 42] width 15 height 5
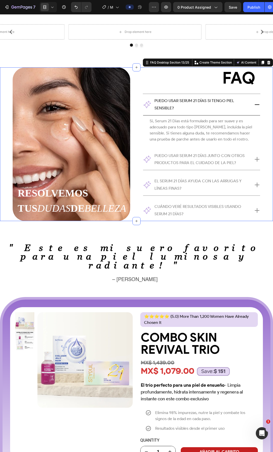
scroll to position [1475, 0]
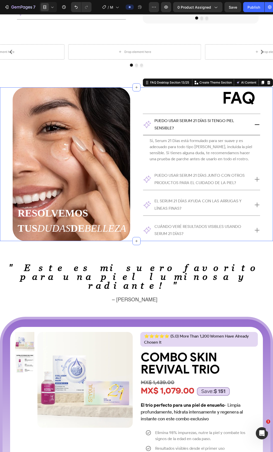
click at [137, 154] on div "RESOLVEMOS TUS DUDAS DE BELLEZA Custom Code Row Row Row Row FAQ Heading Puedo u…" at bounding box center [136, 164] width 273 height 154
click at [143, 153] on div "Puedo usar Serum 21 Días si tengo piel sensible? Sí, Serum 21 Días está formula…" at bounding box center [202, 177] width 118 height 127
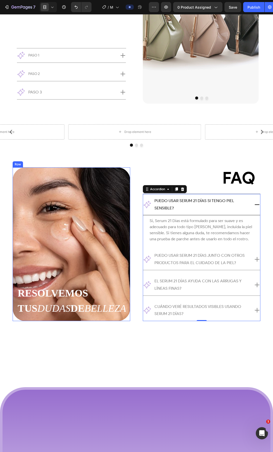
scroll to position [1222, 0]
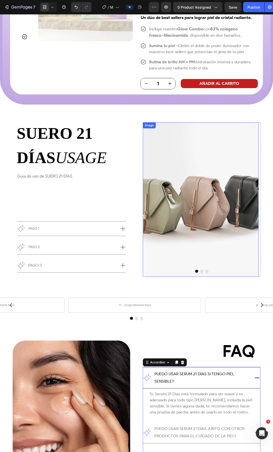
click at [156, 146] on img at bounding box center [201, 199] width 116 height 154
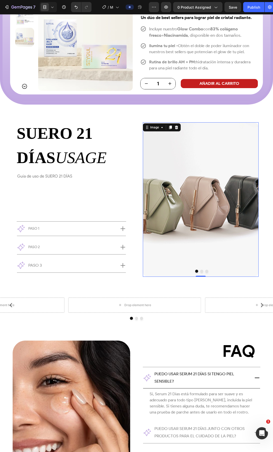
click at [52, 6] on icon at bounding box center [52, 7] width 5 height 5
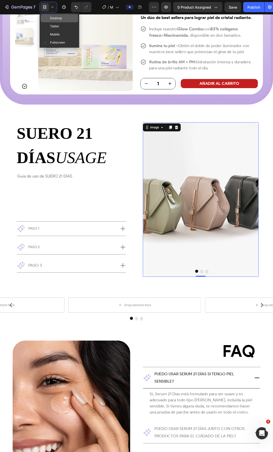
click at [52, 20] on span "Desktop" at bounding box center [56, 18] width 12 height 5
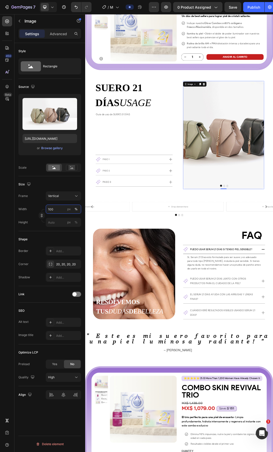
click at [55, 209] on input "100" at bounding box center [63, 209] width 35 height 9
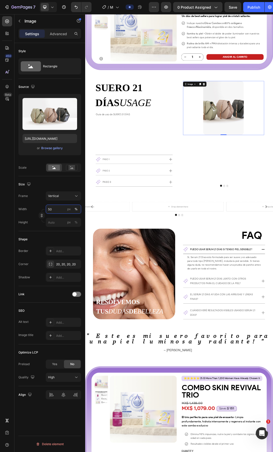
type input "5"
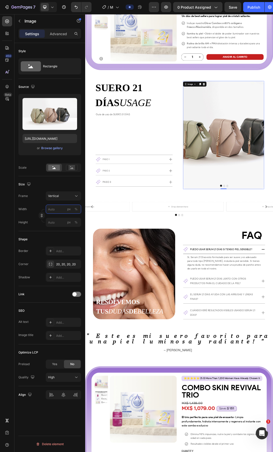
type input "5"
type input "1"
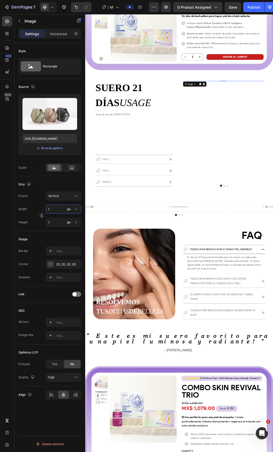
type input "10"
type input "13"
type input "100"
type input "133"
click at [78, 209] on button "%" at bounding box center [76, 209] width 6 height 6
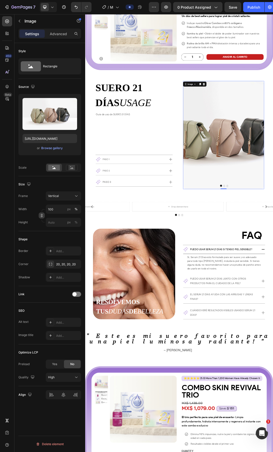
click at [43, 217] on icon "button" at bounding box center [42, 216] width 4 height 4
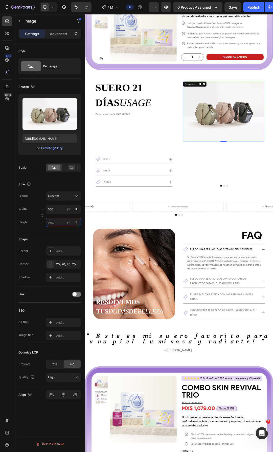
click at [54, 221] on input "px %" at bounding box center [63, 222] width 35 height 9
click at [77, 224] on div "%" at bounding box center [76, 222] width 3 height 5
click at [57, 223] on input "px %" at bounding box center [63, 222] width 35 height 9
click at [33, 217] on div "Width 100 px % Height 50 px %" at bounding box center [49, 216] width 63 height 22
click at [52, 221] on input "50" at bounding box center [63, 222] width 35 height 9
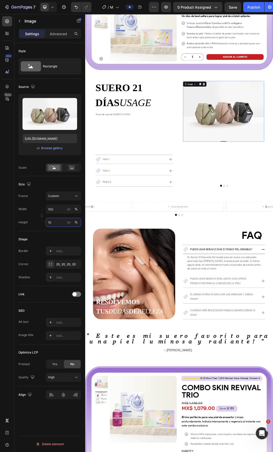
type input "1"
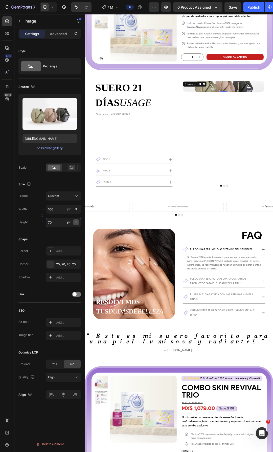
type input "70"
click at [74, 222] on button "%" at bounding box center [76, 222] width 6 height 6
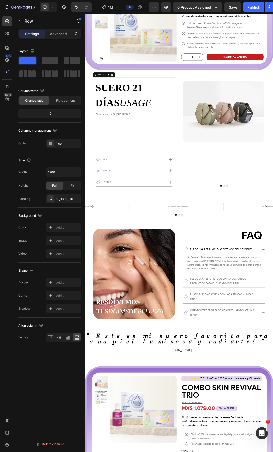
click at [218, 231] on div "SUERO 21 DÍAS USAGE Custom Code Guía de uso [PERSON_NAME] 21 DÍAS Text Block Ro…" at bounding box center [164, 207] width 125 height 172
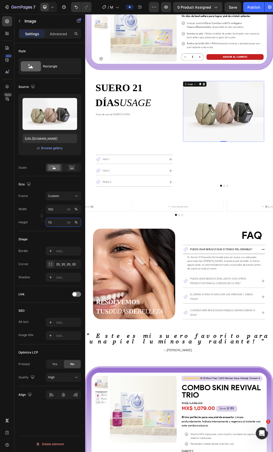
click at [54, 223] on input "70" at bounding box center [63, 222] width 35 height 9
click at [43, 215] on div "Size Frame Custom Width 100 px % Height px %" at bounding box center [49, 203] width 63 height 55
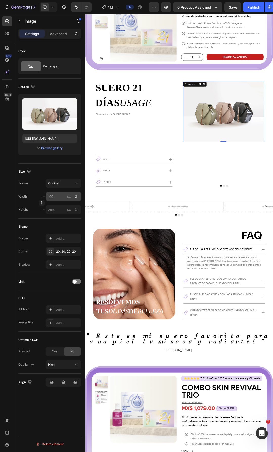
click at [77, 197] on div "%" at bounding box center [76, 196] width 3 height 5
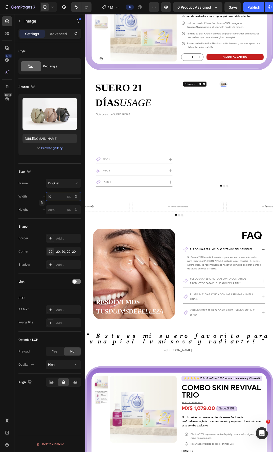
type input "100"
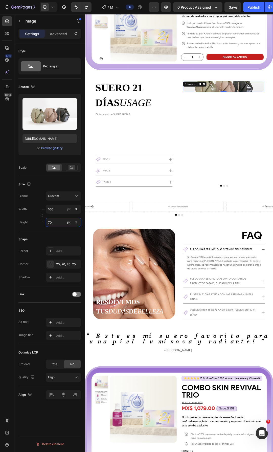
type input "5070"
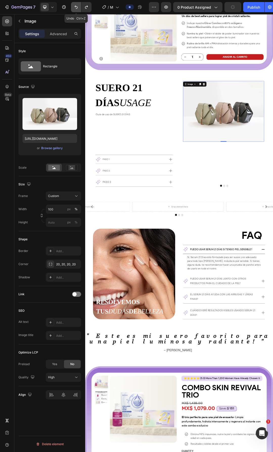
click at [74, 6] on icon "Undo/Redo" at bounding box center [76, 7] width 5 height 5
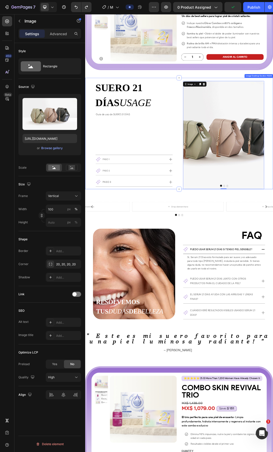
click at [227, 203] on div "SUERO 21 DÍAS USAGE Custom Code Guía de uso [PERSON_NAME] 21 DÍAS Text Block Ro…" at bounding box center [164, 207] width 133 height 180
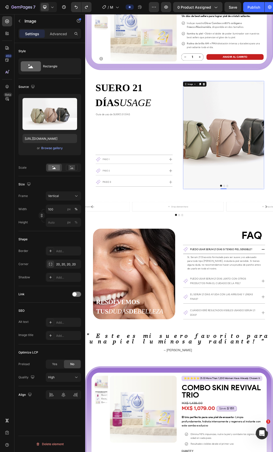
click at [21, 224] on label "Height" at bounding box center [22, 222] width 9 height 5
drag, startPoint x: 23, startPoint y: 222, endPoint x: 28, endPoint y: 222, distance: 4.6
click at [28, 222] on label "Height" at bounding box center [22, 222] width 9 height 5
click at [30, 185] on icon "button" at bounding box center [28, 184] width 5 height 5
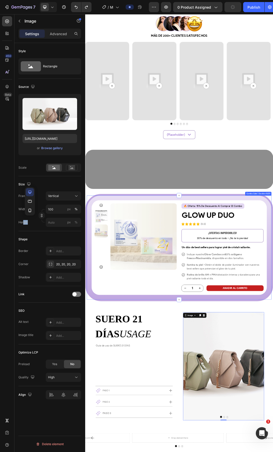
scroll to position [844, 0]
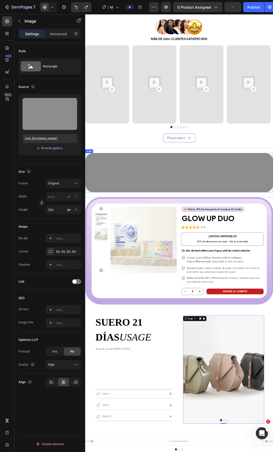
click at [235, 273] on img at bounding box center [237, 269] width 304 height 63
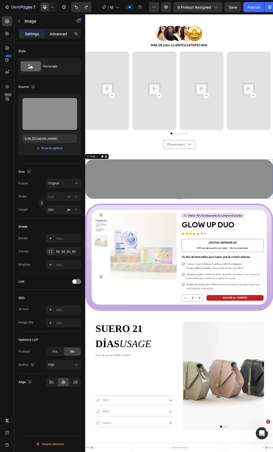
click at [59, 34] on p "Advanced" at bounding box center [58, 33] width 17 height 5
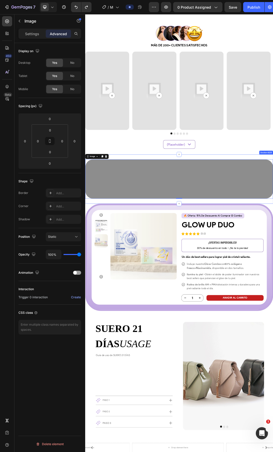
click at [261, 241] on div "Image 0 Section 8/25" at bounding box center [237, 280] width 304 height 79
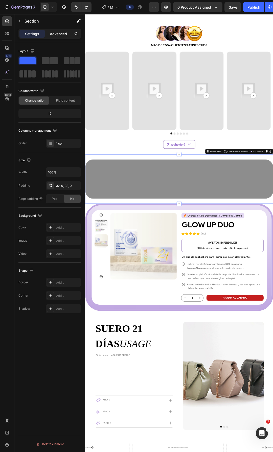
click at [64, 33] on p "Advanced" at bounding box center [58, 33] width 17 height 5
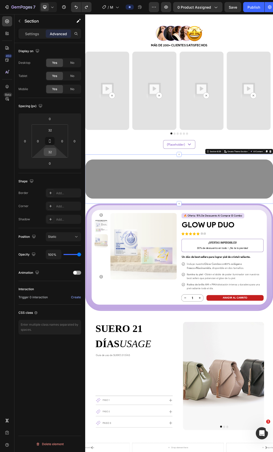
click at [53, 153] on input "32" at bounding box center [50, 152] width 10 height 8
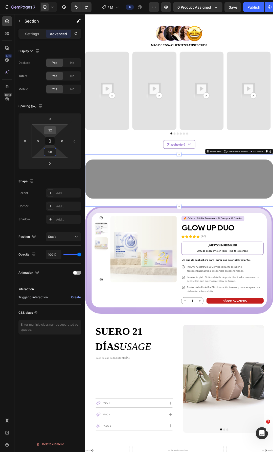
type input "50"
click at [53, 129] on input "32" at bounding box center [50, 130] width 10 height 8
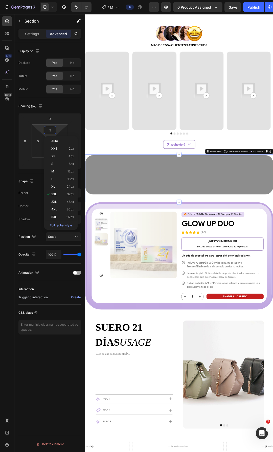
type input "50"
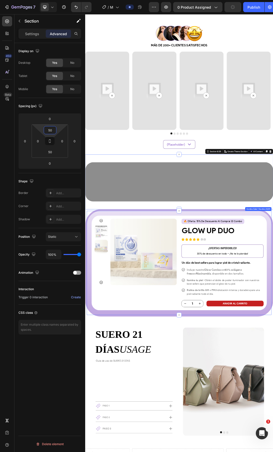
click at [98, 329] on div "Product Images 🔥 oferta: 15% de descuento al comprar el combo Text Block Buy 2 …" at bounding box center [237, 415] width 304 height 173
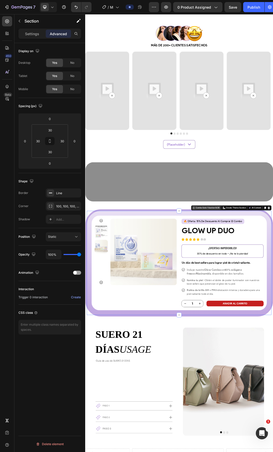
click at [259, 325] on icon at bounding box center [261, 327] width 4 height 4
click at [52, 154] on input "30" at bounding box center [50, 152] width 10 height 8
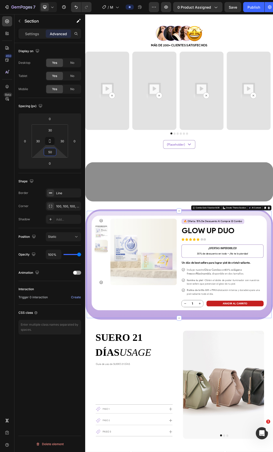
type input "30"
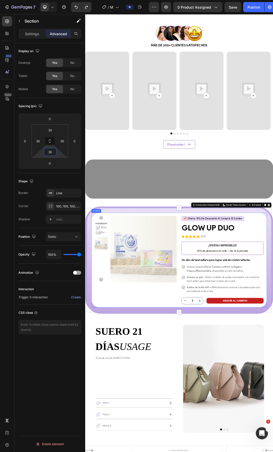
click at [236, 341] on div "Product Images 🔥 oferta: 15% de descuento al comprar el combo Text Block Buy 2 …" at bounding box center [237, 411] width 284 height 153
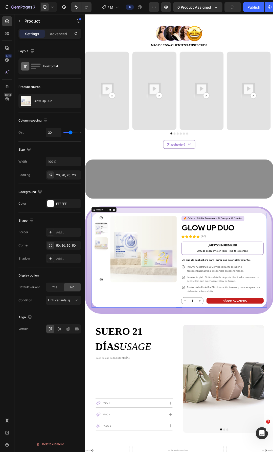
click at [238, 450] on div "Product Images 🔥 oferta: 15% de descuento al comprar el combo Text Block Buy 2 …" at bounding box center [237, 411] width 284 height 153
click at [50, 5] on icon at bounding box center [52, 7] width 5 height 5
click at [64, 44] on span "Fullscreen" at bounding box center [57, 42] width 15 height 5
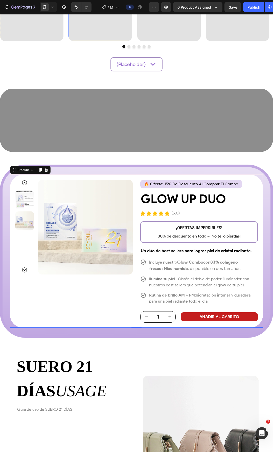
scroll to position [970, 0]
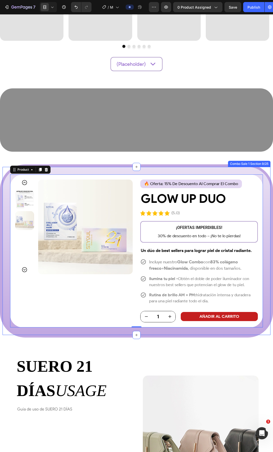
click at [126, 171] on div "Product Images 🔥 oferta: 15% de descuento al comprar el combo Text Block Buy 2 …" at bounding box center [136, 250] width 273 height 173
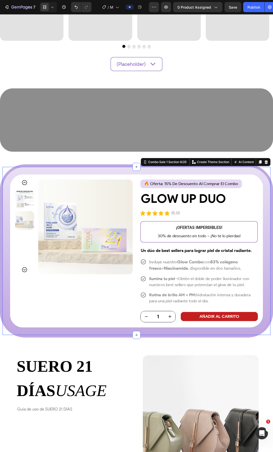
click at [262, 184] on div "Product Images 🔥 oferta: 15% de descuento al comprar el combo Text Block Buy 2 …" at bounding box center [136, 250] width 273 height 173
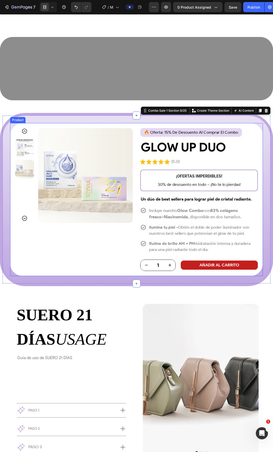
scroll to position [1079, 0]
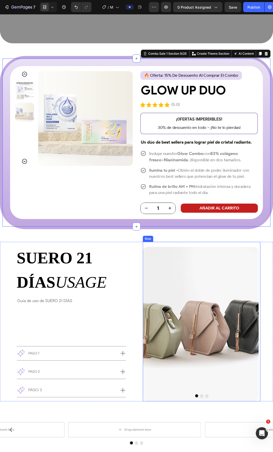
click at [237, 246] on div "Image Image Image Carousel" at bounding box center [202, 321] width 118 height 159
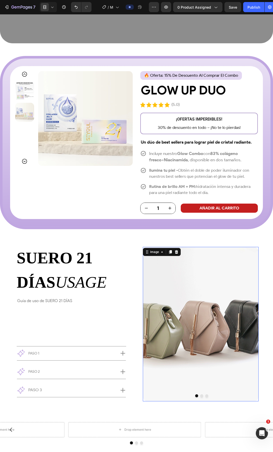
click at [220, 263] on img at bounding box center [201, 324] width 116 height 154
click at [225, 245] on div "Image 0 Image Image Carousel" at bounding box center [202, 321] width 118 height 159
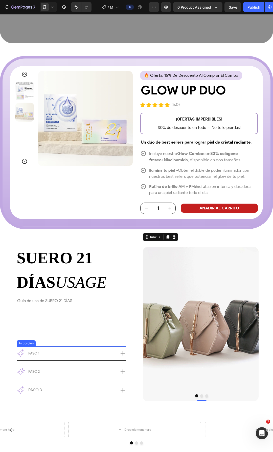
click at [120, 352] on icon at bounding box center [123, 353] width 6 height 6
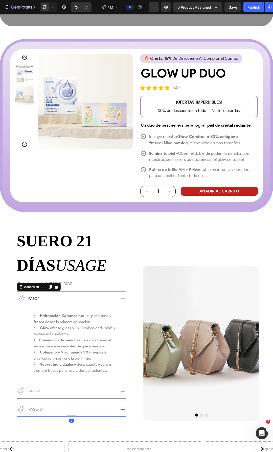
scroll to position [1155, 0]
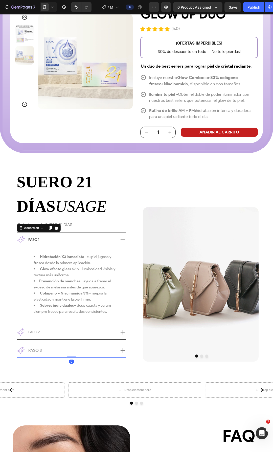
click at [122, 333] on icon at bounding box center [123, 332] width 6 height 6
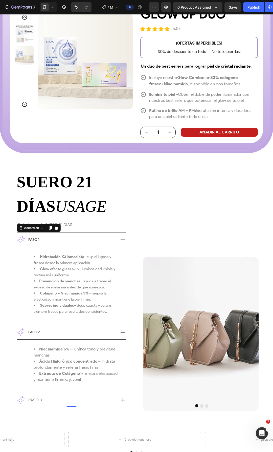
click at [120, 398] on icon at bounding box center [123, 400] width 6 height 6
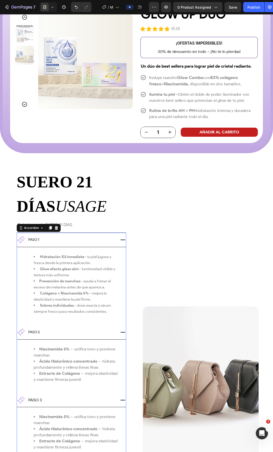
click at [121, 327] on div "paso 2" at bounding box center [71, 332] width 109 height 14
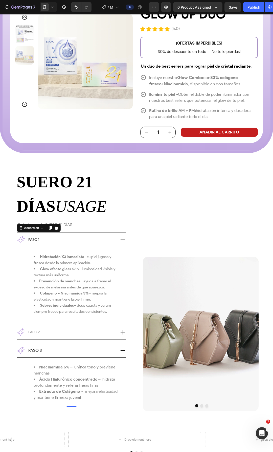
click at [124, 358] on div "Niacinamida 5% → unifica tono y previene manchas Ácido Hialurónico concentrado …" at bounding box center [71, 382] width 109 height 50
click at [123, 352] on icon at bounding box center [123, 350] width 6 height 6
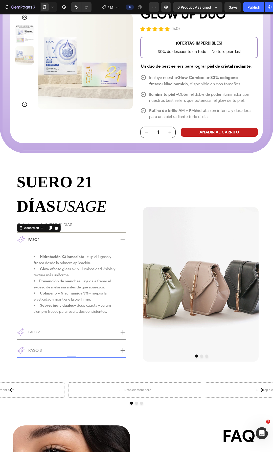
click at [121, 238] on icon at bounding box center [123, 240] width 6 height 6
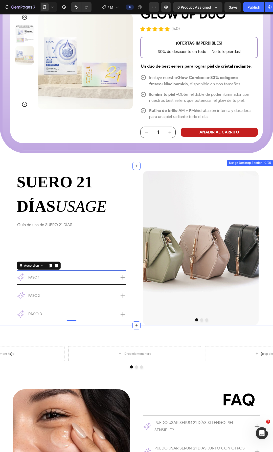
click at [133, 257] on div "SUERO 21 DÍAS USAGE Custom Code Guía de uso de SUERO 21 DÍAS Text Block Row Pas…" at bounding box center [136, 245] width 273 height 159
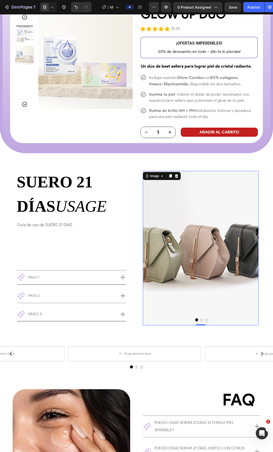
click at [181, 257] on img at bounding box center [201, 248] width 116 height 154
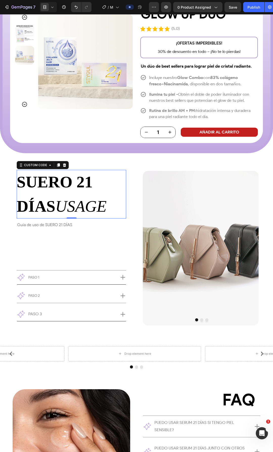
click at [96, 207] on span "USAGE" at bounding box center [80, 206] width 51 height 18
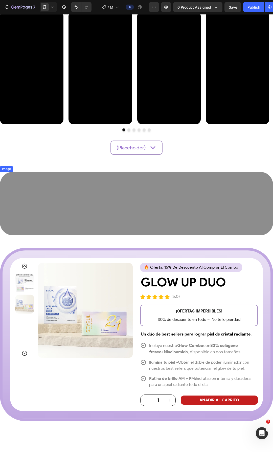
scroll to position [775, 0]
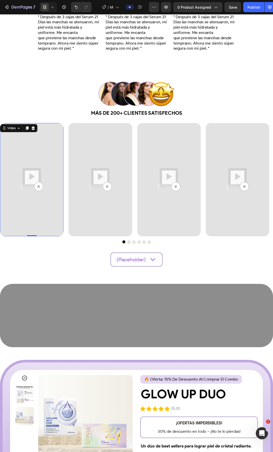
click at [53, 192] on img at bounding box center [32, 179] width 64 height 113
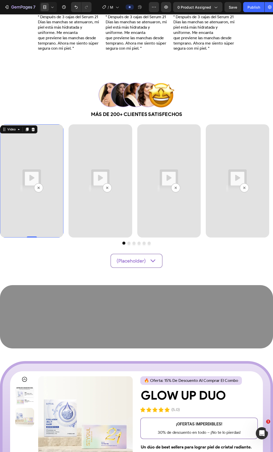
click at [35, 157] on img at bounding box center [32, 180] width 64 height 113
click at [27, 159] on img at bounding box center [32, 180] width 64 height 113
click at [80, 161] on img at bounding box center [101, 180] width 64 height 113
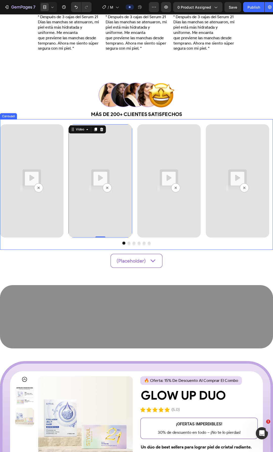
click at [43, 162] on img at bounding box center [32, 180] width 64 height 113
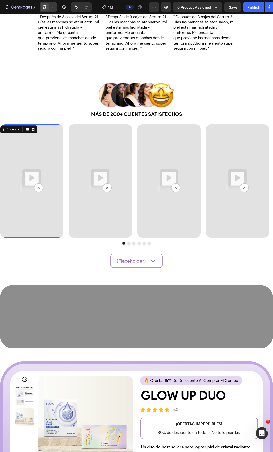
click at [54, 4] on div at bounding box center [48, 7] width 17 height 10
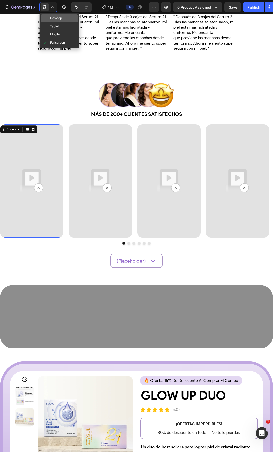
click at [52, 18] on span "Desktop" at bounding box center [56, 18] width 12 height 5
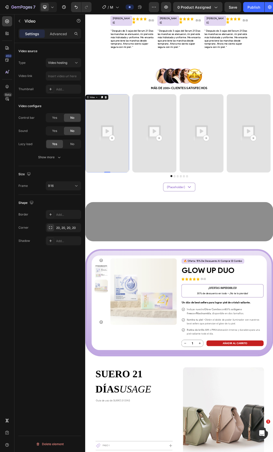
scroll to position [799, 0]
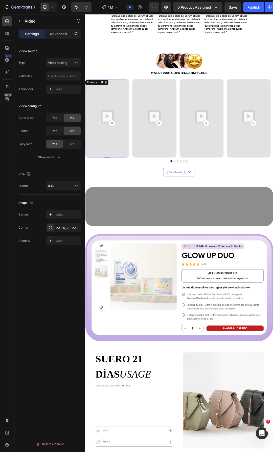
click at [135, 157] on img at bounding box center [120, 182] width 71 height 127
click at [69, 65] on div "Video hosting" at bounding box center [61, 63] width 26 height 5
click at [60, 77] on span "YouTube" at bounding box center [54, 75] width 12 height 5
type input "https://www.youtube.com/watch?v=drIt4RH_kyQ"
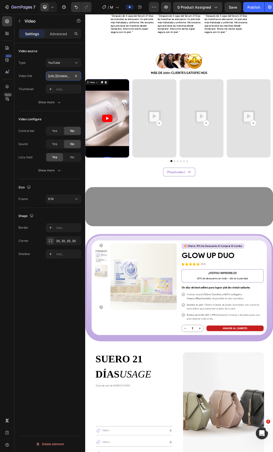
click at [61, 77] on input "https://www.youtube.com/watch?v=drIt4RH_kyQ" at bounding box center [63, 75] width 35 height 9
click at [70, 62] on div "YouTube" at bounding box center [61, 63] width 26 height 5
click at [66, 63] on div "YouTube" at bounding box center [61, 63] width 26 height 5
click at [51, 104] on div "Show more" at bounding box center [50, 102] width 24 height 5
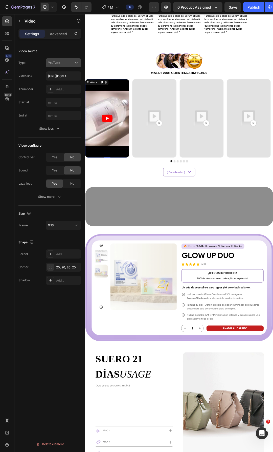
click at [70, 63] on div "YouTube" at bounding box center [61, 63] width 26 height 5
click at [55, 94] on span "Video hosting" at bounding box center [57, 94] width 19 height 5
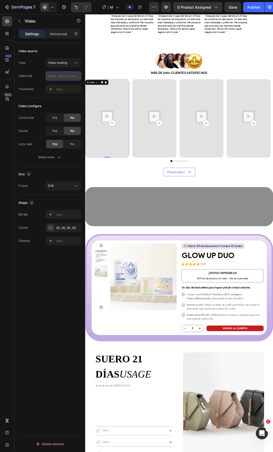
click at [57, 77] on input "text" at bounding box center [63, 75] width 35 height 9
click at [69, 77] on input "text" at bounding box center [63, 75] width 35 height 9
click at [55, 159] on div "Show more" at bounding box center [50, 157] width 24 height 5
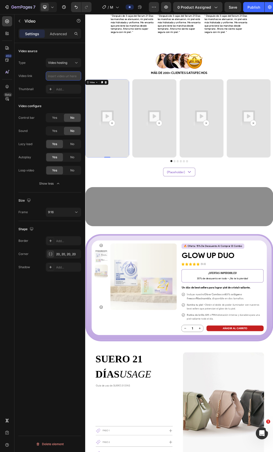
click at [69, 79] on input "text" at bounding box center [63, 75] width 35 height 9
click at [31, 21] on p "Video" at bounding box center [46, 21] width 43 height 6
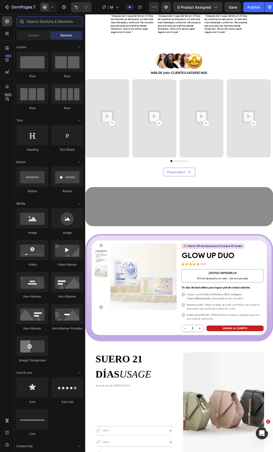
click at [50, 23] on input "text" at bounding box center [49, 21] width 67 height 10
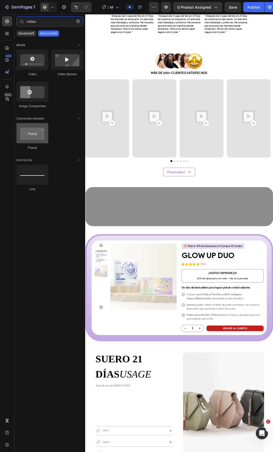
type input "video"
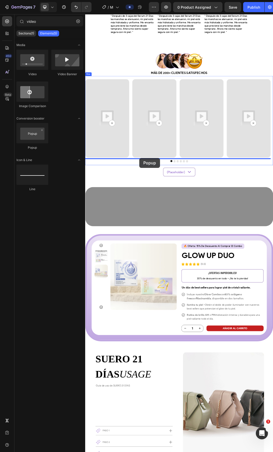
drag, startPoint x: 115, startPoint y: 153, endPoint x: 173, endPoint y: 246, distance: 109.9
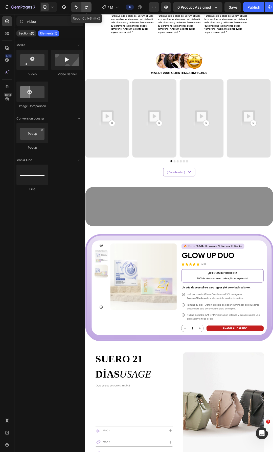
click at [82, 5] on button "Undo/Redo" at bounding box center [87, 7] width 10 height 10
click at [77, 6] on icon "Undo/Redo" at bounding box center [76, 7] width 5 height 5
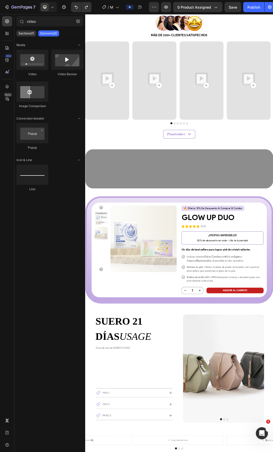
scroll to position [774, 0]
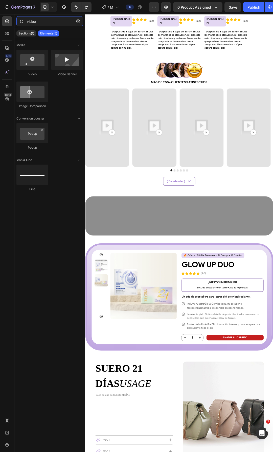
click at [73, 22] on input "video" at bounding box center [49, 21] width 67 height 10
click at [75, 22] on button "button" at bounding box center [78, 21] width 8 height 8
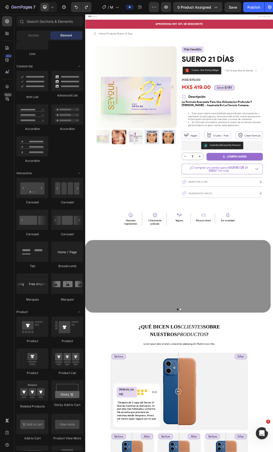
scroll to position [0, 0]
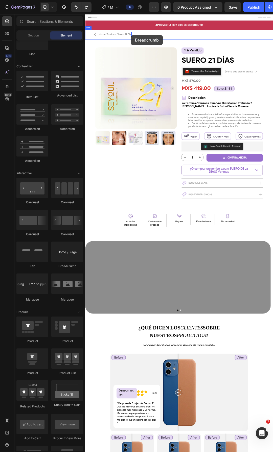
drag, startPoint x: 150, startPoint y: 270, endPoint x: 159, endPoint y: 48, distance: 222.5
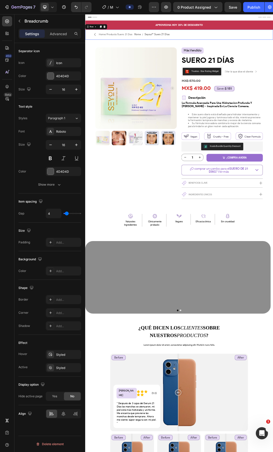
click at [232, 47] on div "Icon Home/Products/Suero 21 Días Text Block Home Seyoul™ Suero 21 Días Breadcru…" at bounding box center [237, 47] width 304 height 16
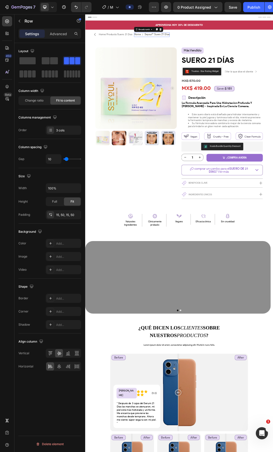
click at [188, 50] on div "Home Seyoul™ Suero 21 Días Breadcrumb 0" at bounding box center [192, 47] width 57 height 7
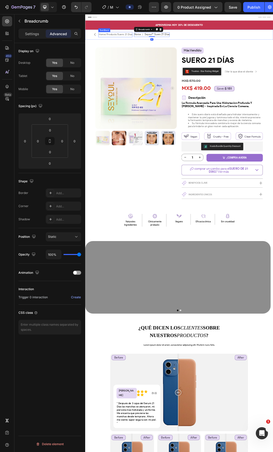
click at [145, 48] on p "Home/Products/Suero 21 Días" at bounding box center [134, 47] width 54 height 7
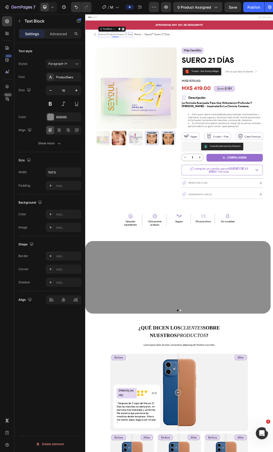
click at [147, 38] on icon at bounding box center [146, 38] width 3 height 4
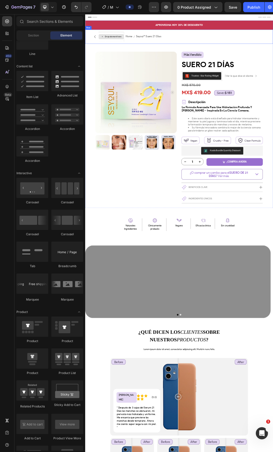
click at [146, 47] on div "Drop element here" at bounding box center [127, 51] width 41 height 8
click at [171, 48] on span "Seyoul™ Suero 21 Días" at bounding box center [187, 50] width 41 height 7
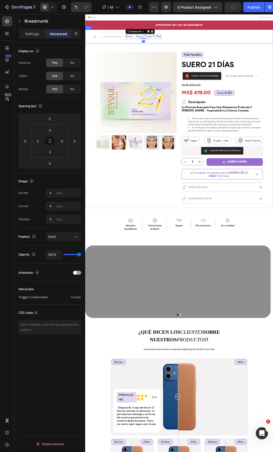
click at [244, 55] on div "Icon Drop element here Home Seyoul™ Suero 21 Días Breadcrumb 0 Row" at bounding box center [237, 50] width 304 height 23
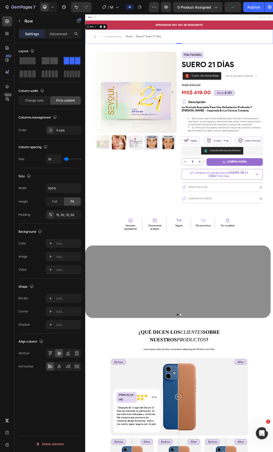
click at [50, 63] on div at bounding box center [50, 60] width 16 height 7
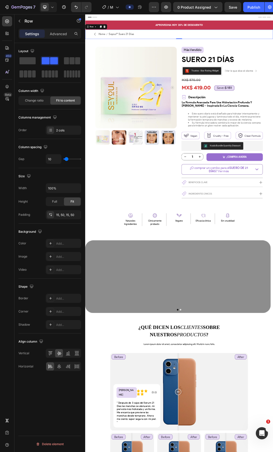
click at [174, 45] on div "Icon Home Seyoul™ Suero 21 Días Breadcrumb Row 0" at bounding box center [237, 46] width 304 height 15
click at [150, 46] on span "Seyoul™ Suero 21 Días" at bounding box center [143, 46] width 41 height 7
click at [169, 48] on div "Icon Home Seyoul™ Suero 21 Días Breadcrumb 0 Row" at bounding box center [237, 46] width 304 height 15
click at [26, 22] on p "Row" at bounding box center [46, 21] width 43 height 6
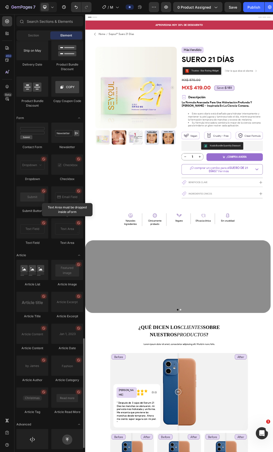
scroll to position [1124, 0]
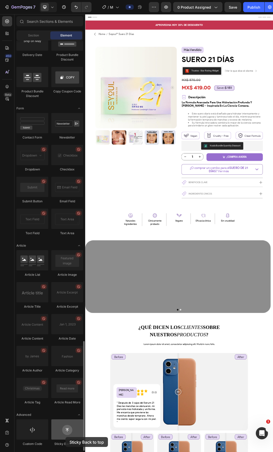
click at [66, 437] on div at bounding box center [67, 429] width 32 height 20
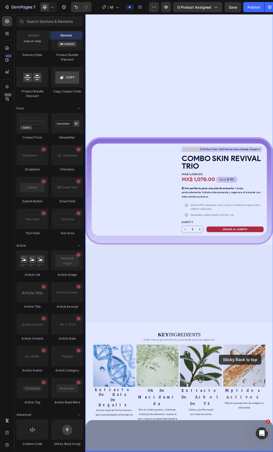
scroll to position [2038, 0]
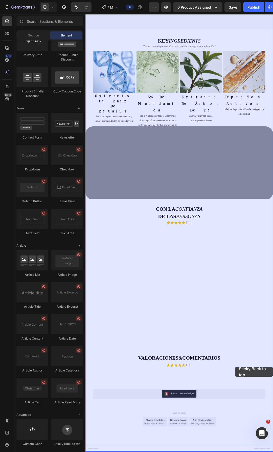
drag, startPoint x: 150, startPoint y: 448, endPoint x: 327, endPoint y: 584, distance: 223.6
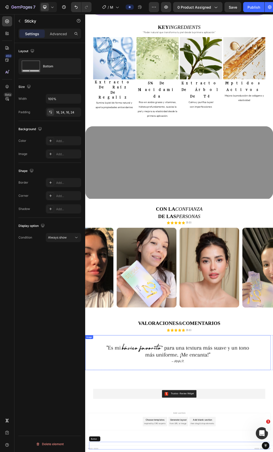
scroll to position [1912, 0]
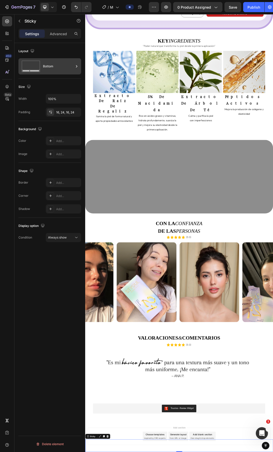
click at [54, 64] on div "Bottom" at bounding box center [58, 67] width 31 height 12
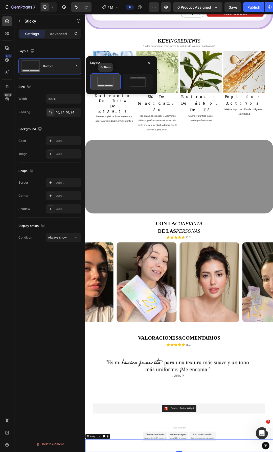
click at [108, 83] on icon at bounding box center [106, 82] width 24 height 10
click at [57, 239] on span "Always show" at bounding box center [57, 237] width 19 height 4
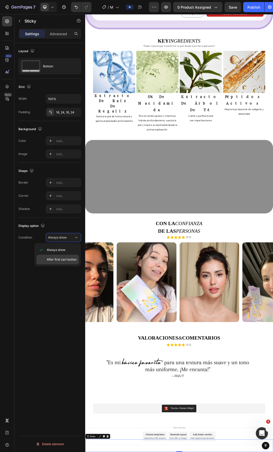
click at [59, 258] on span "After first cart button" at bounding box center [62, 259] width 30 height 5
click at [63, 32] on p "Advanced" at bounding box center [58, 33] width 17 height 5
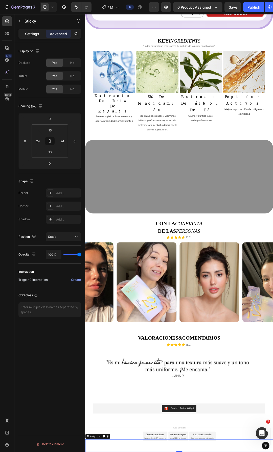
click at [35, 33] on p "Settings" at bounding box center [32, 33] width 14 height 5
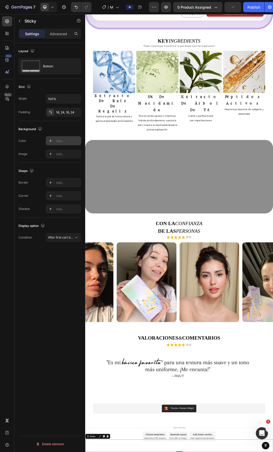
click at [53, 141] on div at bounding box center [50, 140] width 7 height 7
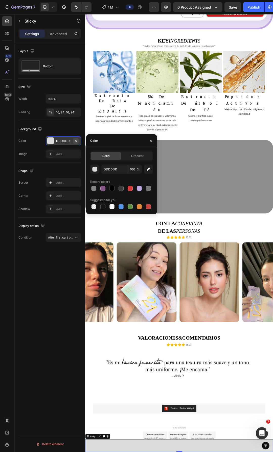
click at [78, 141] on icon "button" at bounding box center [76, 141] width 4 height 4
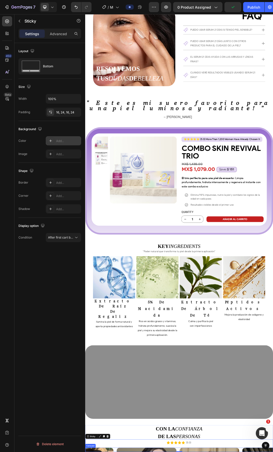
scroll to position [1507, 0]
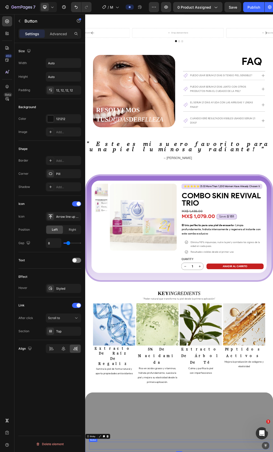
click at [54, 217] on div at bounding box center [50, 216] width 7 height 7
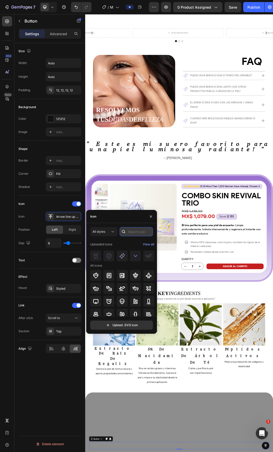
click at [141, 233] on input "text" at bounding box center [136, 231] width 33 height 9
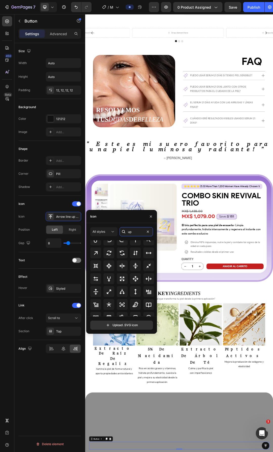
scroll to position [98, 0]
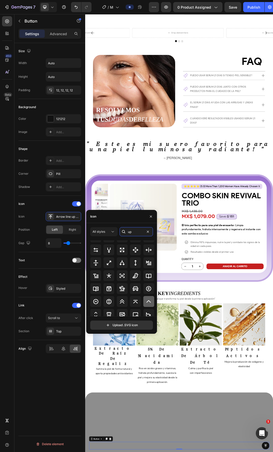
type input "up"
click at [146, 303] on icon at bounding box center [149, 301] width 6 height 6
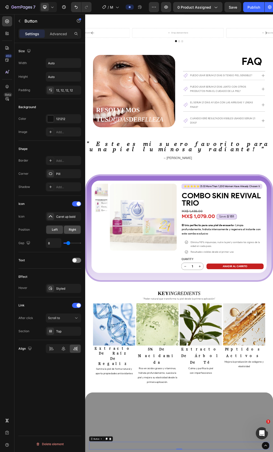
click at [76, 230] on div "Right" at bounding box center [72, 230] width 17 height 8
click at [55, 231] on span "Left" at bounding box center [55, 229] width 6 height 5
click at [61, 335] on div "Top" at bounding box center [63, 331] width 35 height 9
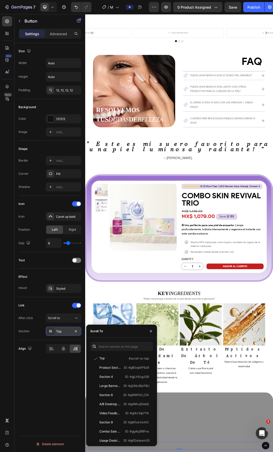
click at [59, 335] on div "Top" at bounding box center [63, 331] width 35 height 9
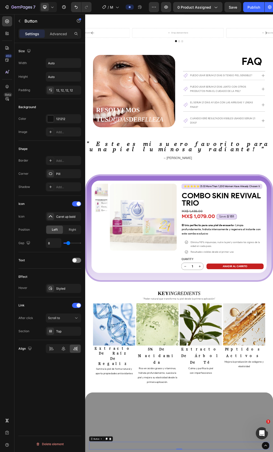
click at [46, 364] on div "Size Width Auto Height Auto Padding 12, 12, 12, 12 Background Color 121212 Imag…" at bounding box center [49, 254] width 71 height 423
click at [50, 348] on icon at bounding box center [51, 348] width 5 height 5
click at [61, 348] on div at bounding box center [63, 349] width 11 height 8
click at [70, 348] on div at bounding box center [75, 349] width 11 height 8
click at [61, 119] on div "121212" at bounding box center [63, 119] width 15 height 5
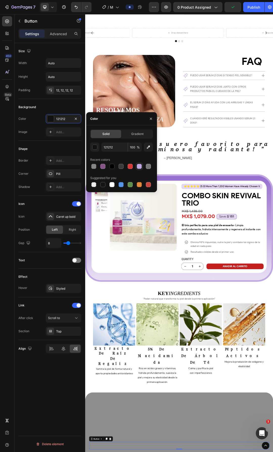
click at [140, 168] on div at bounding box center [139, 166] width 5 height 5
type input "C0A7E1"
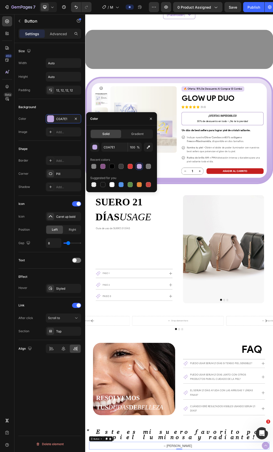
scroll to position [1051, 0]
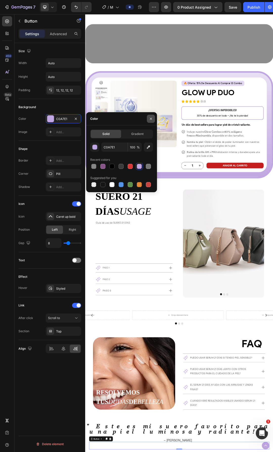
click at [151, 121] on button "button" at bounding box center [151, 119] width 8 height 8
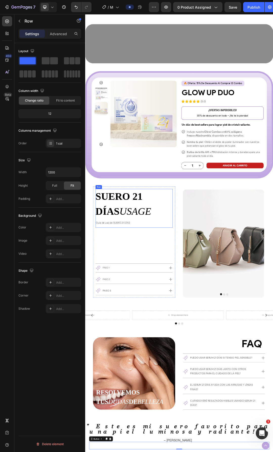
click at [207, 345] on div "SUERO 21 DÍAS USAGE Custom Code Guía de uso de SUERO 21 DÍAS Text Block" at bounding box center [164, 327] width 125 height 63
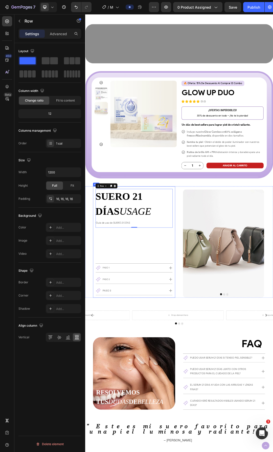
click at [225, 345] on div "SUERO 21 DÍAS USAGE Custom Code Guía de uso de SUERO 21 DÍAS Text Block Row 0 P…" at bounding box center [164, 382] width 133 height 180
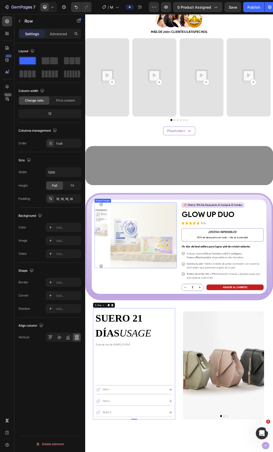
scroll to position [798, 0]
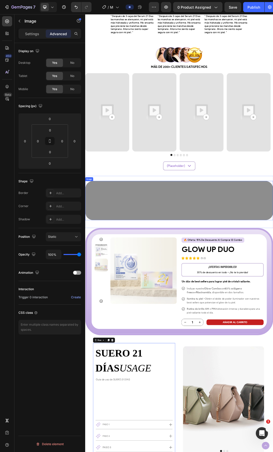
click at [182, 335] on img at bounding box center [237, 315] width 304 height 63
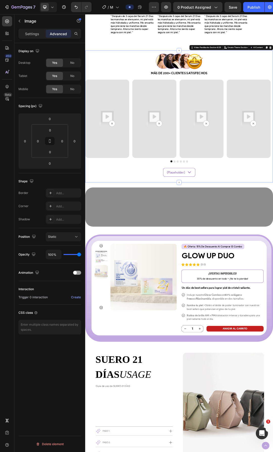
click at [166, 275] on div "Image Row Más de 200+ clientes satisfechos Text Block Row Video Video Video Vid…" at bounding box center [237, 179] width 304 height 213
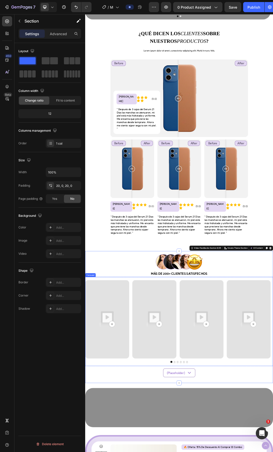
scroll to position [469, 0]
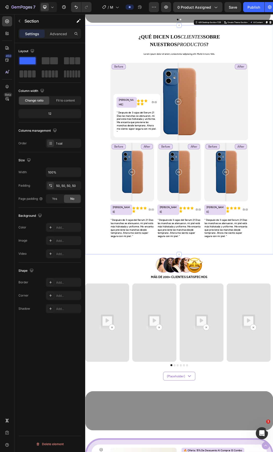
click at [117, 355] on div "¿QUÉ DICEN LOS CLIENTES SOBRE NUESTROS PRODUCTOS ? Custom Code Lorem ipsum dolo…" at bounding box center [237, 217] width 278 height 345
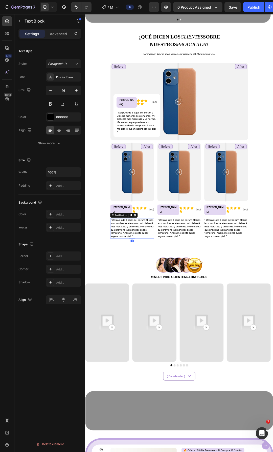
click at [145, 349] on p "" Después de 3 cajas del Serum 21 Días las manchas se atenuaron, mi piel está m…" at bounding box center [161, 360] width 70 height 32
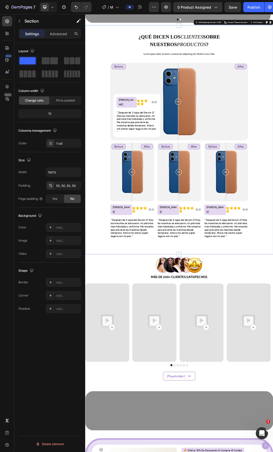
click at [110, 369] on div "¿QUÉ DICEN LOS CLIENTES SOBRE NUESTROS PRODUCTOS ? Custom Code Lorem ipsum dolo…" at bounding box center [237, 217] width 278 height 345
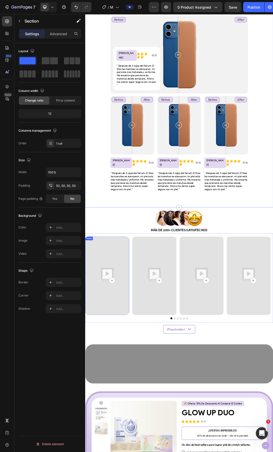
scroll to position [545, 0]
click at [228, 340] on img at bounding box center [237, 344] width 76 height 27
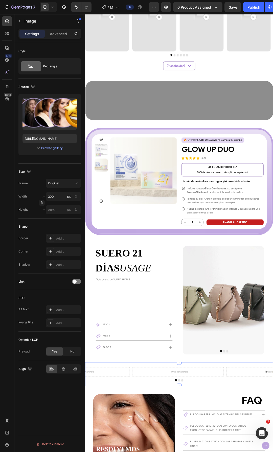
scroll to position [975, 0]
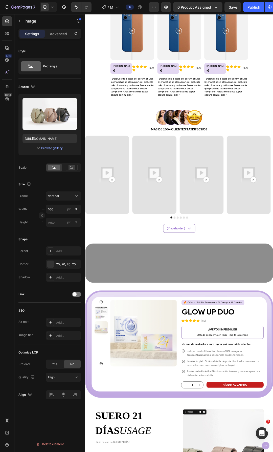
scroll to position [696, 0]
click at [115, 273] on img at bounding box center [120, 274] width 71 height 127
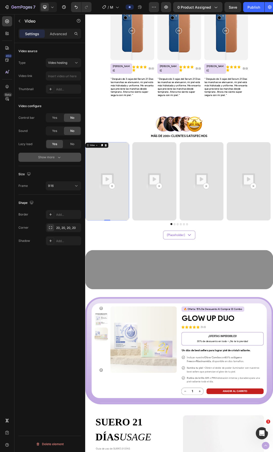
click at [50, 157] on div "Show more" at bounding box center [50, 157] width 24 height 5
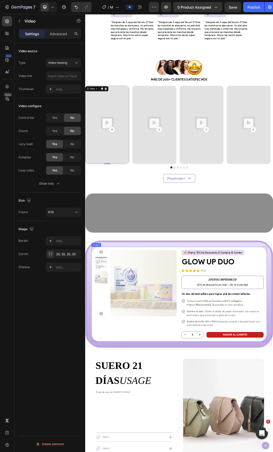
scroll to position [798, 0]
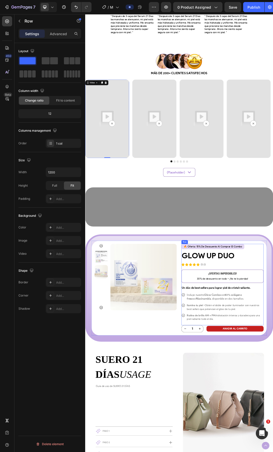
click at [221, 430] on img at bounding box center [179, 438] width 107 height 107
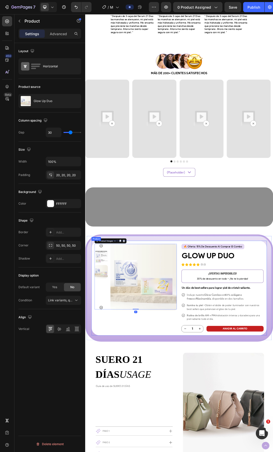
click at [215, 452] on div "Product Images 0" at bounding box center [167, 456] width 133 height 143
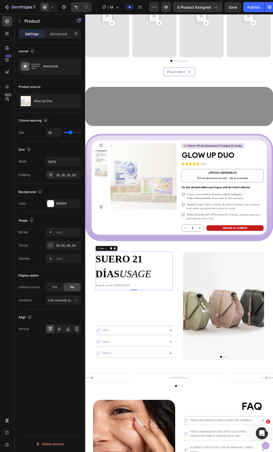
click at [190, 452] on div "SUERO 21 DÍAS USAGE Custom Code Guía de uso de SUERO 21 DÍAS Text Block" at bounding box center [164, 428] width 125 height 63
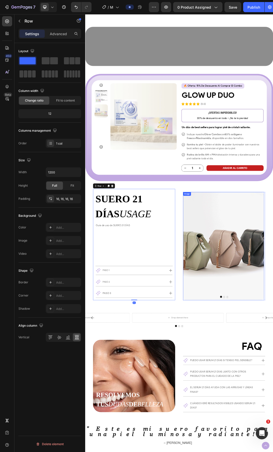
scroll to position [1102, 0]
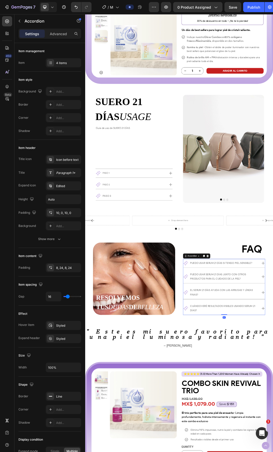
scroll to position [1228, 0]
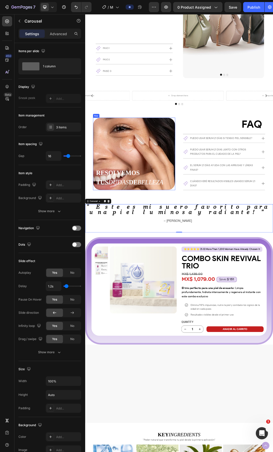
scroll to position [1557, 0]
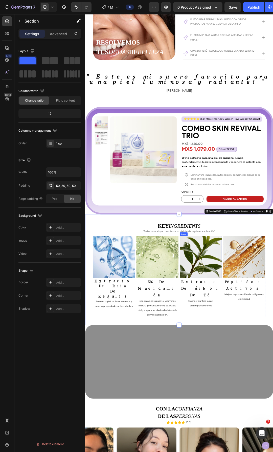
scroll to position [1633, 0]
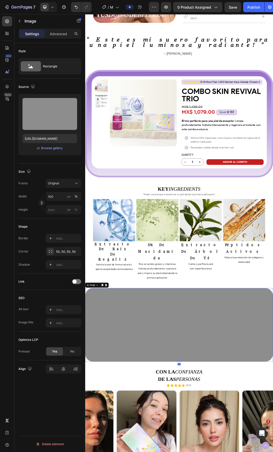
scroll to position [1734, 0]
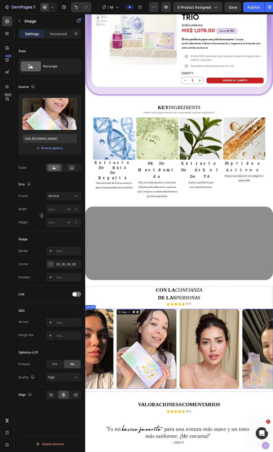
scroll to position [1810, 0]
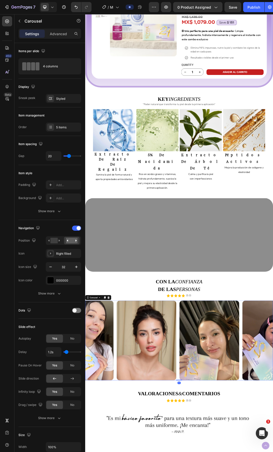
drag, startPoint x: 235, startPoint y: 586, endPoint x: 239, endPoint y: 575, distance: 11.0
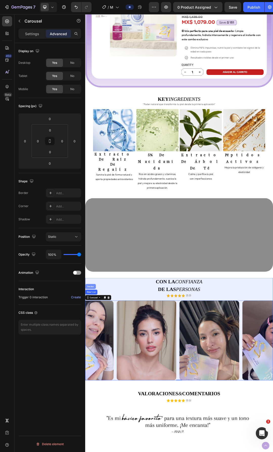
click at [93, 450] on div "Section" at bounding box center [94, 454] width 17 height 8
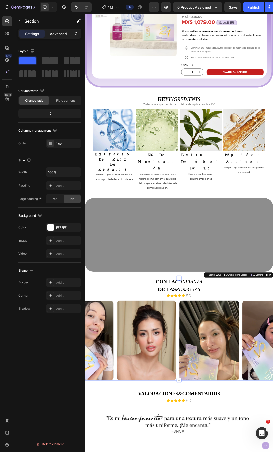
click at [56, 34] on p "Advanced" at bounding box center [58, 33] width 17 height 5
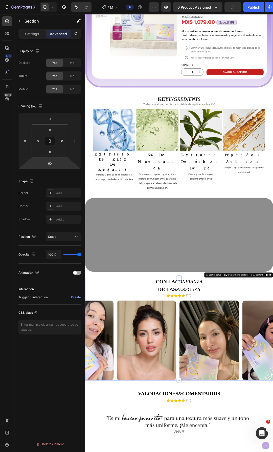
click at [51, 0] on html "7 Version history / MEX_Serum 21 ngày 2 (Thy - Nga - TP) - Draft v1.0 Preview 0…" at bounding box center [136, 0] width 273 height 0
click at [53, 163] on input "60" at bounding box center [50, 163] width 10 height 8
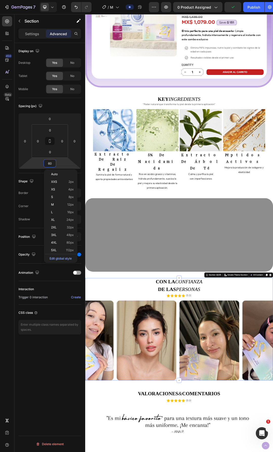
type input "6"
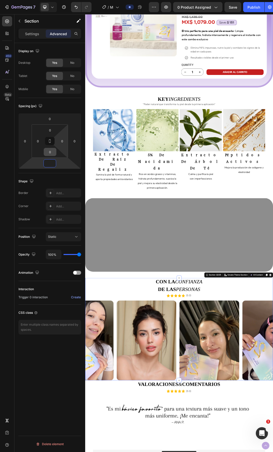
type input "0"
click at [51, 153] on input "0" at bounding box center [50, 152] width 10 height 8
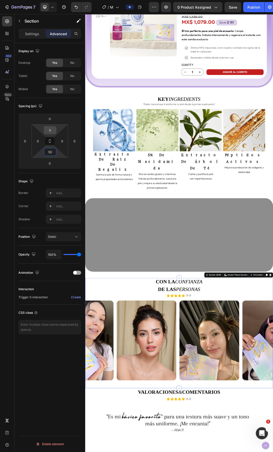
type input "50"
click at [52, 130] on input "0" at bounding box center [50, 130] width 10 height 8
type input "50"
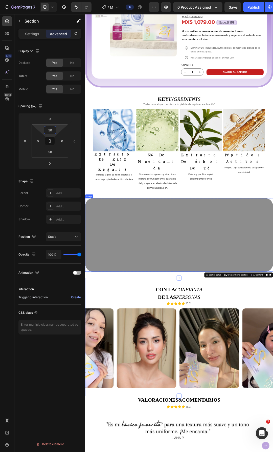
click at [273, 273] on div "Image extracto de árbol de té Heading Calma y purifica la piel con imperfeccion…" at bounding box center [272, 233] width 68 height 131
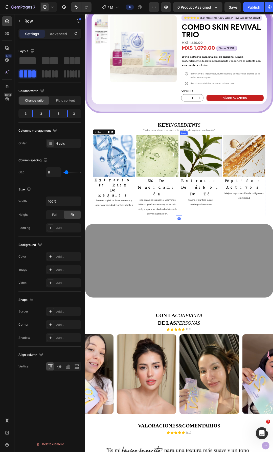
scroll to position [1760, 0]
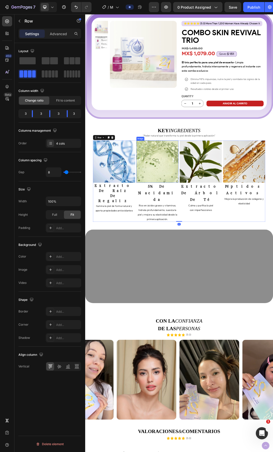
click at [214, 271] on img at bounding box center [202, 252] width 68 height 68
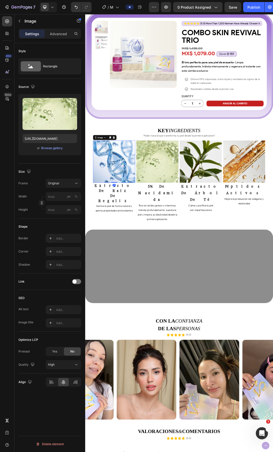
click at [117, 252] on img at bounding box center [132, 252] width 68 height 68
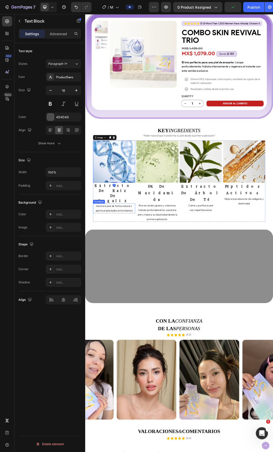
click at [161, 321] on p "Ilumina la piel de forma natural y" at bounding box center [131, 324] width 67 height 7
click at [239, 279] on img at bounding box center [272, 252] width 68 height 68
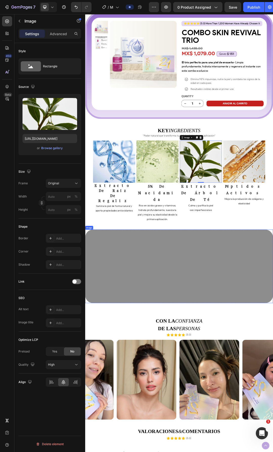
click at [202, 364] on img at bounding box center [237, 421] width 304 height 119
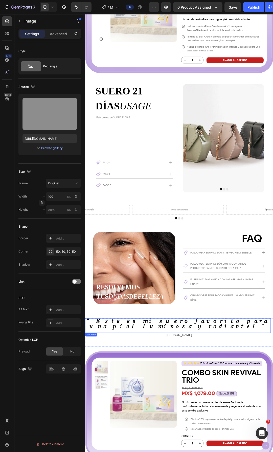
scroll to position [1210, 0]
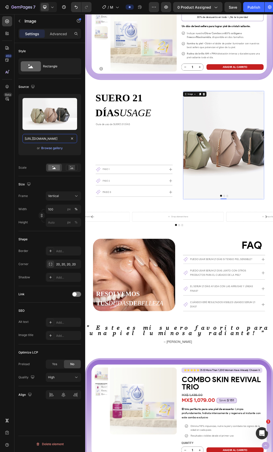
click at [46, 143] on input "[URL][DOMAIN_NAME]" at bounding box center [50, 138] width 55 height 9
click at [68, 66] on div "Rectangle" at bounding box center [58, 67] width 31 height 12
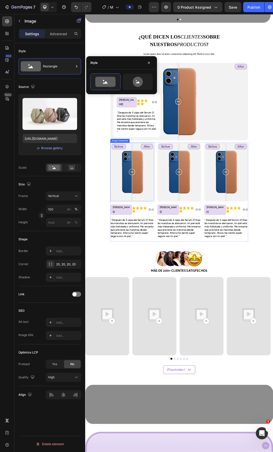
scroll to position [426, 0]
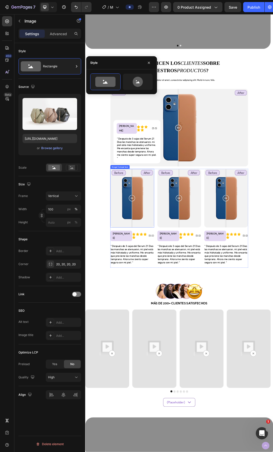
click at [166, 307] on div "Before After" at bounding box center [161, 311] width 71 height 94
click at [151, 309] on div "Before After" at bounding box center [161, 311] width 71 height 94
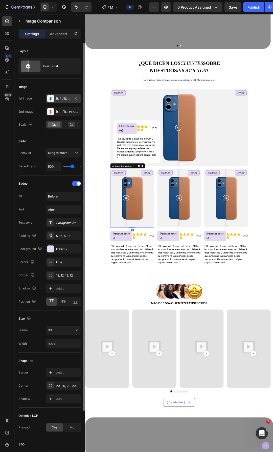
click at [63, 98] on div "Https://cdn.Shopify.Com/s/files/1/2005/9307/files/image_compare_before.Png" at bounding box center [63, 98] width 15 height 5
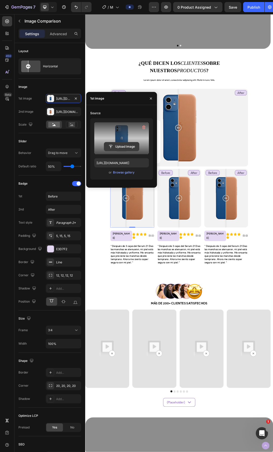
click at [120, 145] on input "file" at bounding box center [121, 146] width 35 height 9
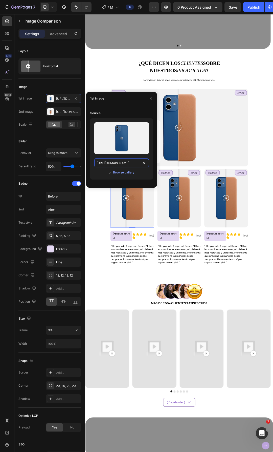
click at [116, 163] on input "https://cdn.shopify.com/s/files/1/2005/9307/files/image_compare_before.png" at bounding box center [121, 162] width 55 height 9
click at [121, 172] on div "Browse gallery" at bounding box center [124, 172] width 22 height 5
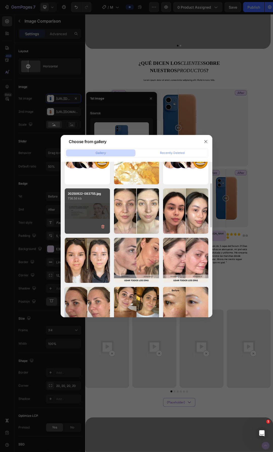
scroll to position [51, 0]
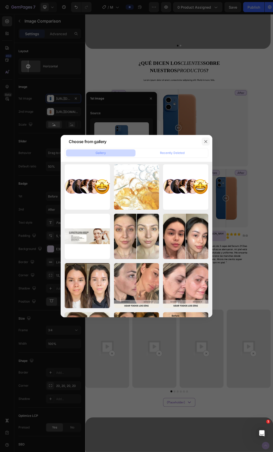
click at [206, 143] on icon "button" at bounding box center [206, 141] width 4 height 4
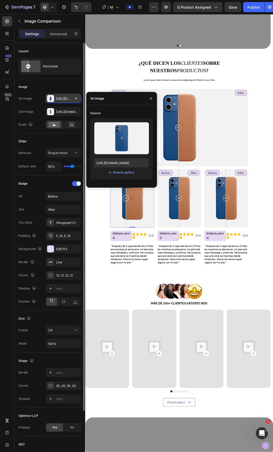
click at [56, 98] on div "Https://cdn.Shopify.Com/s/files/1/2005/9307/files/image_compare_before.Png" at bounding box center [63, 98] width 15 height 5
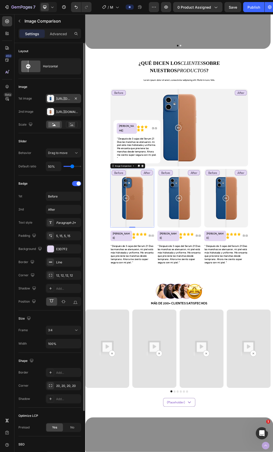
click at [56, 97] on div "Https://cdn.Shopify.Com/s/files/1/2005/9307/files/image_compare_before.Png" at bounding box center [63, 98] width 15 height 5
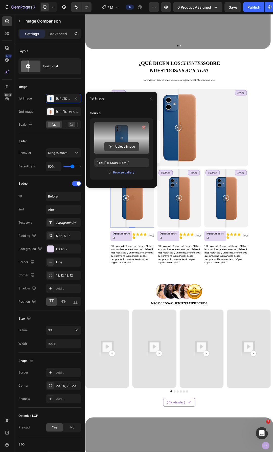
click at [124, 146] on input "file" at bounding box center [121, 146] width 35 height 9
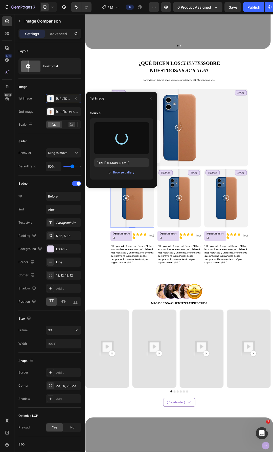
type input "https://cdn.shopify.com/s/files/1/0643/1404/8704/files/gempages_507356051327157…"
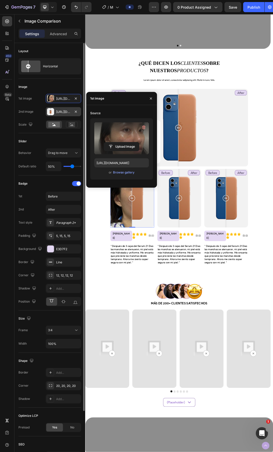
click at [50, 111] on div at bounding box center [50, 111] width 7 height 7
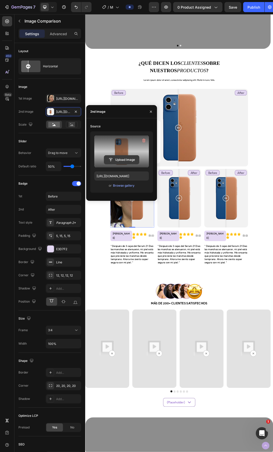
click at [122, 157] on input "file" at bounding box center [121, 159] width 35 height 9
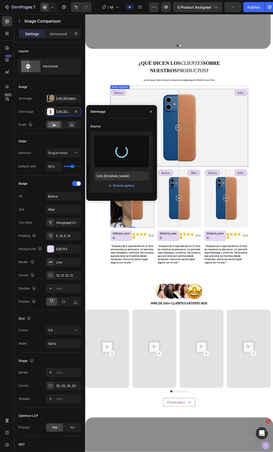
type input "https://cdn.shopify.com/s/files/1/0643/1404/8704/files/gempages_507356051327157…"
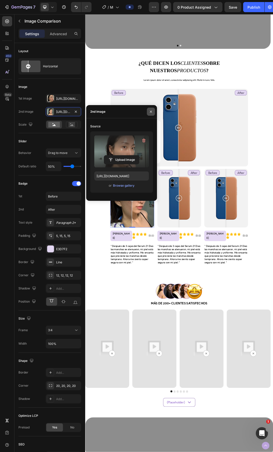
click at [150, 111] on icon "button" at bounding box center [151, 112] width 4 height 4
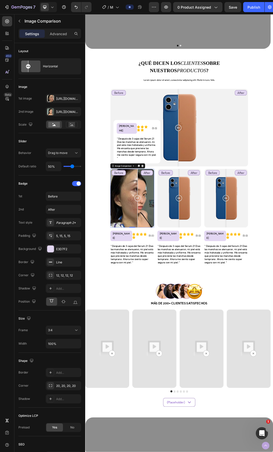
drag, startPoint x: 160, startPoint y: 310, endPoint x: 169, endPoint y: 313, distance: 10.1
click at [169, 313] on div at bounding box center [170, 311] width 10 height 10
drag, startPoint x: 168, startPoint y: 310, endPoint x: 159, endPoint y: 314, distance: 9.7
click at [159, 314] on div at bounding box center [160, 311] width 10 height 94
click at [241, 196] on div "Before After" at bounding box center [237, 197] width 223 height 125
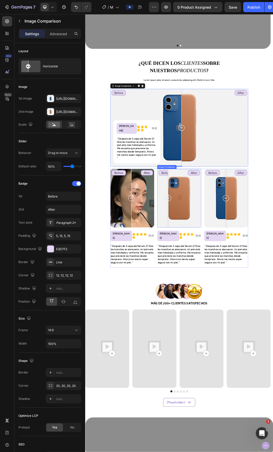
click at [218, 296] on div "Before After" at bounding box center [237, 311] width 71 height 94
drag, startPoint x: 161, startPoint y: 308, endPoint x: 156, endPoint y: 329, distance: 21.1
click at [156, 329] on div at bounding box center [157, 311] width 10 height 94
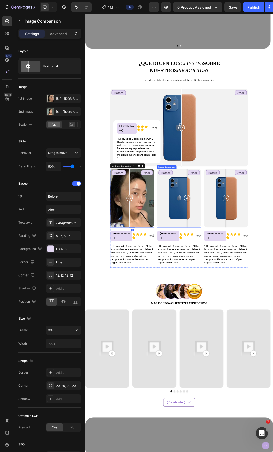
drag, startPoint x: 222, startPoint y: 310, endPoint x: 257, endPoint y: 317, distance: 35.5
click at [245, 317] on div at bounding box center [250, 311] width 10 height 94
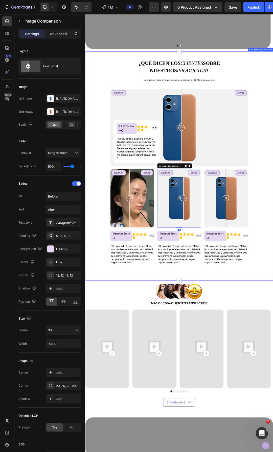
click at [273, 323] on div "¿QUÉ DICEN LOS CLIENTES SOBRE NUESTROS PRODUCTOS ? Custom Code Lorem ipsum dolo…" at bounding box center [237, 259] width 278 height 345
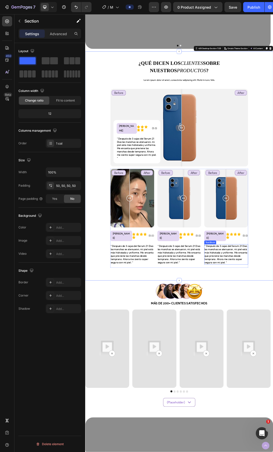
scroll to position [477, 0]
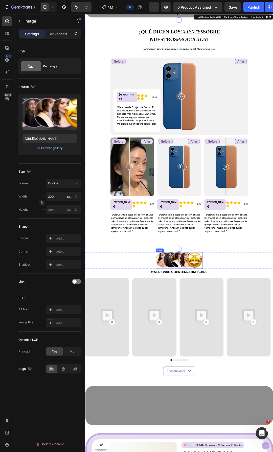
click at [256, 404] on img at bounding box center [237, 412] width 76 height 27
click at [273, 403] on div "Image Row 0" at bounding box center [237, 412] width 304 height 27
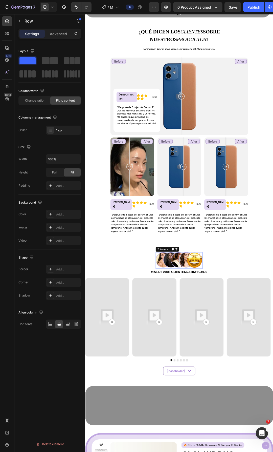
click at [243, 403] on img at bounding box center [237, 412] width 76 height 27
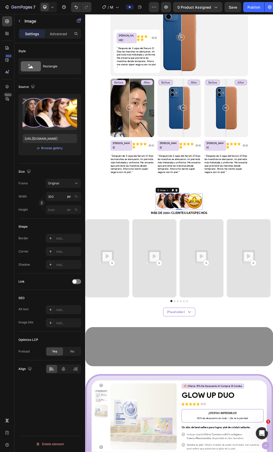
scroll to position [578, 0]
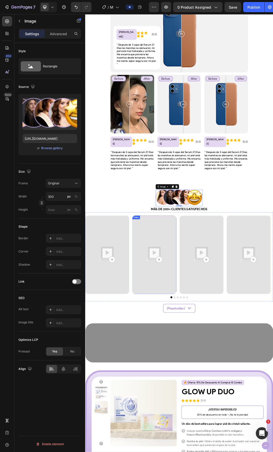
click at [199, 368] on img at bounding box center [197, 402] width 71 height 127
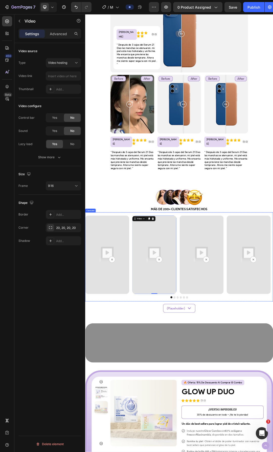
click at [236, 380] on div "Video Video 0 Video Video Video Video" at bounding box center [237, 402] width 304 height 127
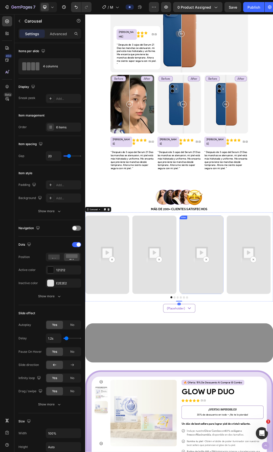
scroll to position [680, 0]
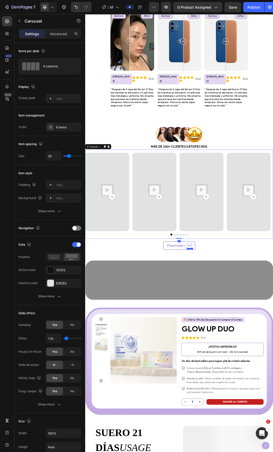
click at [252, 387] on icon "Combo Sale 2 Section" at bounding box center [254, 388] width 4 height 2
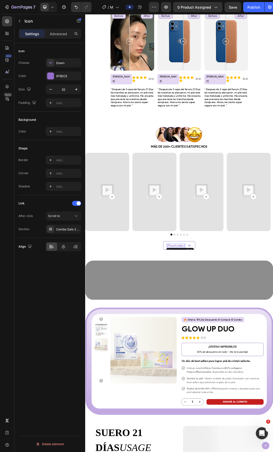
click at [238, 385] on p "(Placeholder)" at bounding box center [231, 387] width 29 height 5
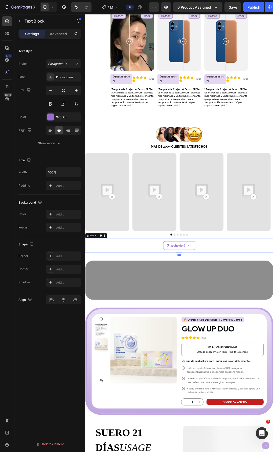
click at [268, 381] on div "(Placeholder) Text Block Icon Row Row 0" at bounding box center [237, 388] width 304 height 22
click at [223, 385] on p "(Placeholder)" at bounding box center [231, 387] width 29 height 5
click at [273, 382] on div "(Placeholder) Text Block Icon Row Row 0" at bounding box center [237, 388] width 304 height 22
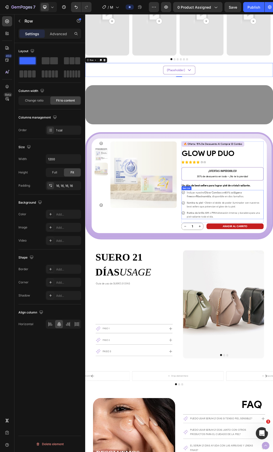
scroll to position [958, 0]
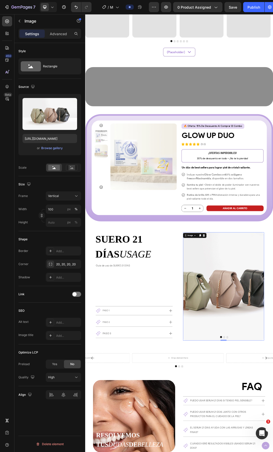
scroll to position [1034, 0]
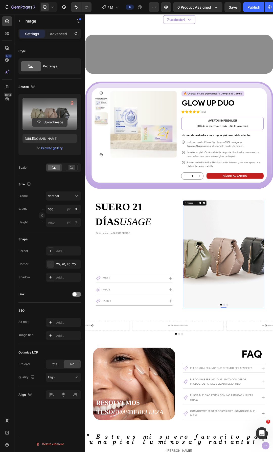
click at [51, 122] on input "file" at bounding box center [49, 122] width 35 height 9
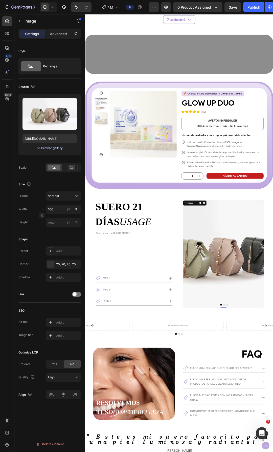
click at [51, 149] on div "Browse gallery" at bounding box center [52, 148] width 22 height 5
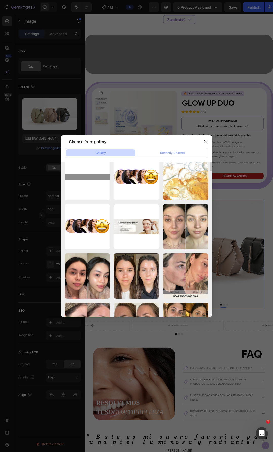
scroll to position [0, 0]
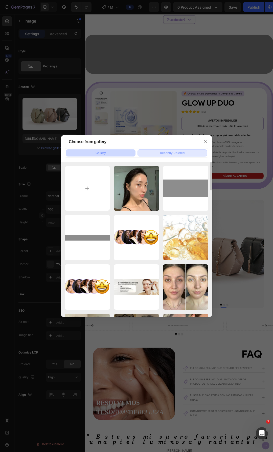
click at [169, 151] on div "Recently Deleted" at bounding box center [172, 153] width 25 height 5
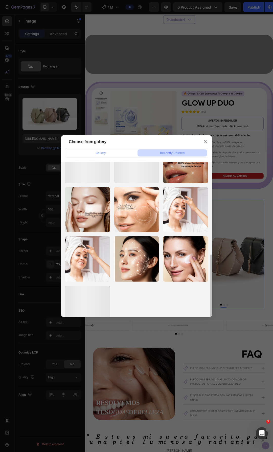
scroll to position [144, 0]
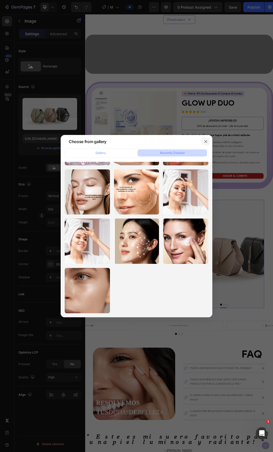
click at [208, 142] on icon "button" at bounding box center [206, 141] width 4 height 4
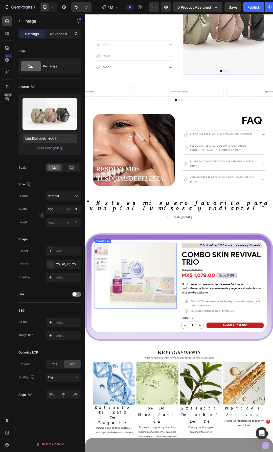
scroll to position [1414, 0]
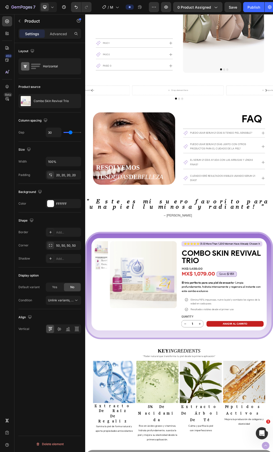
click at [178, 452] on div "Product Images Row" at bounding box center [167, 450] width 133 height 139
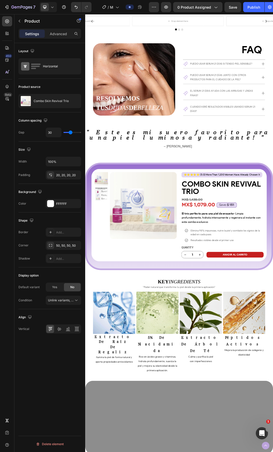
scroll to position [1540, 0]
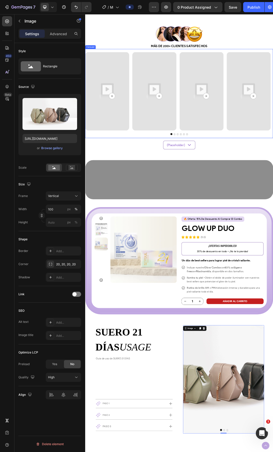
scroll to position [730, 0]
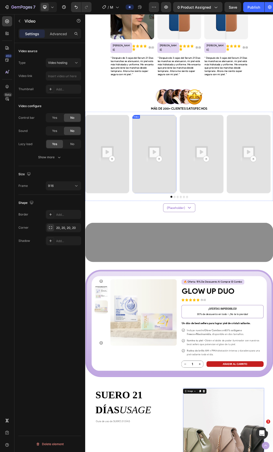
click at [198, 203] on img at bounding box center [197, 240] width 71 height 127
click at [130, 205] on img at bounding box center [120, 240] width 71 height 127
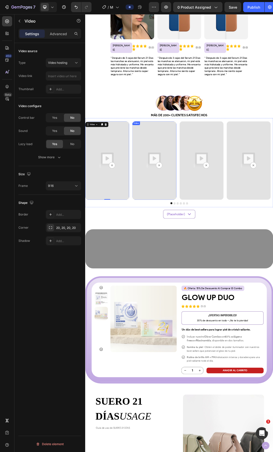
click at [201, 217] on img at bounding box center [197, 250] width 71 height 127
drag, startPoint x: 256, startPoint y: 217, endPoint x: 293, endPoint y: 218, distance: 36.5
click at [257, 217] on img at bounding box center [273, 250] width 71 height 127
click at [262, 223] on img at bounding box center [273, 250] width 71 height 127
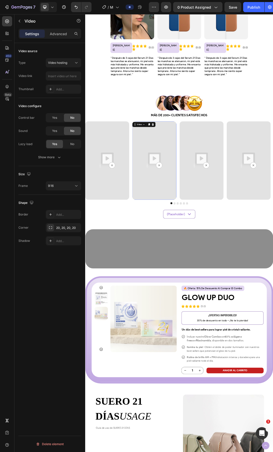
click at [167, 210] on img at bounding box center [197, 250] width 71 height 127
click at [105, 204] on img at bounding box center [120, 250] width 71 height 127
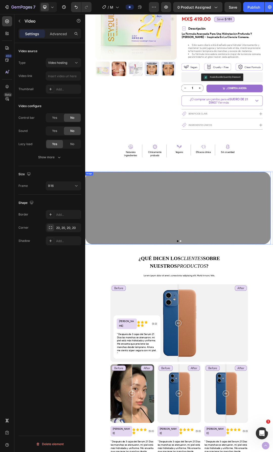
scroll to position [52, 0]
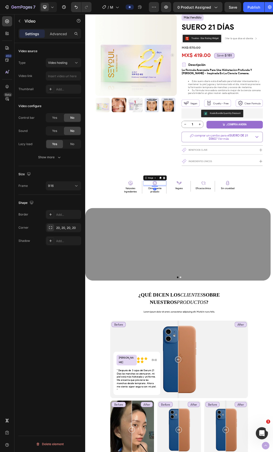
click at [214, 288] on div at bounding box center [197, 287] width 37 height 7
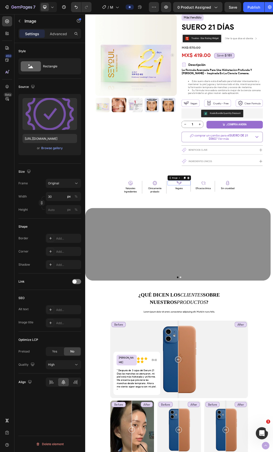
click at [233, 287] on img at bounding box center [237, 287] width 8 height 7
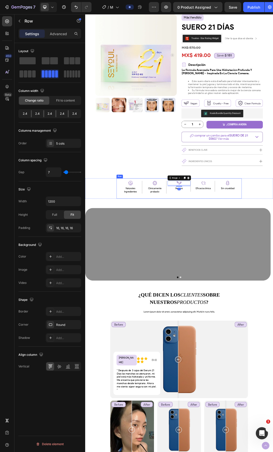
click at [273, 291] on div "Image Naturales Ingredientes Text Block Row Image Clínicamente probado Text Blo…" at bounding box center [237, 295] width 203 height 33
click at [273, 296] on div "Image Naturales Ingredientes Text Block Row Image Clínicamente probado Text Blo…" at bounding box center [237, 295] width 304 height 33
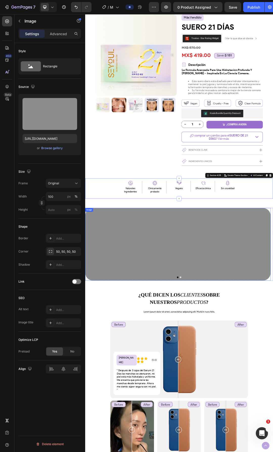
click at [273, 413] on img at bounding box center [235, 385] width 300 height 117
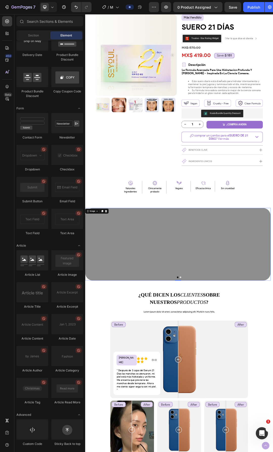
click at [273, 301] on div "Image Naturales Ingredientes Text Block Row Image Clínicamente probado Text Blo…" at bounding box center [237, 295] width 304 height 33
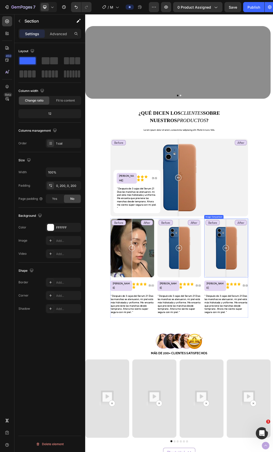
scroll to position [381, 0]
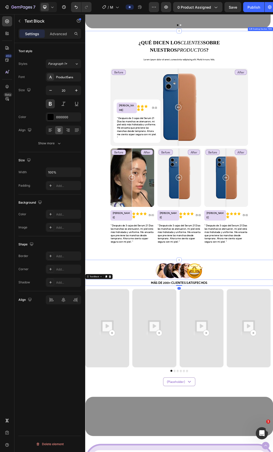
scroll to position [533, 0]
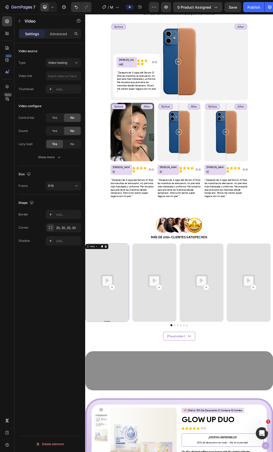
click at [139, 452] on img at bounding box center [120, 447] width 71 height 127
click at [105, 410] on img at bounding box center [120, 447] width 71 height 127
click at [75, 64] on icon at bounding box center [76, 62] width 5 height 5
click at [50, 81] on div "Vimeo" at bounding box center [59, 85] width 42 height 10
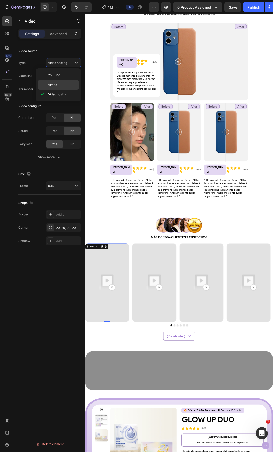
type input "https://vimeo.com/1095883398"
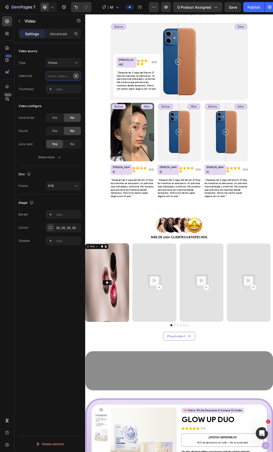
scroll to position [0, 0]
click at [71, 78] on input "text" at bounding box center [63, 75] width 35 height 9
click at [71, 63] on div "Vimeo" at bounding box center [61, 63] width 26 height 5
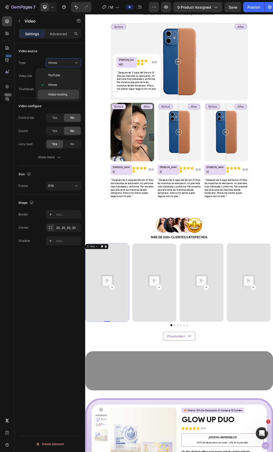
click at [63, 94] on span "Video hosting" at bounding box center [57, 94] width 19 height 5
click at [64, 73] on input "text" at bounding box center [63, 75] width 35 height 9
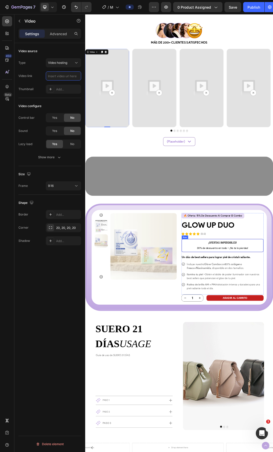
scroll to position [1014, 0]
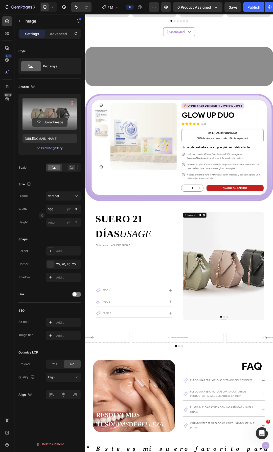
click at [54, 121] on input "file" at bounding box center [49, 122] width 35 height 9
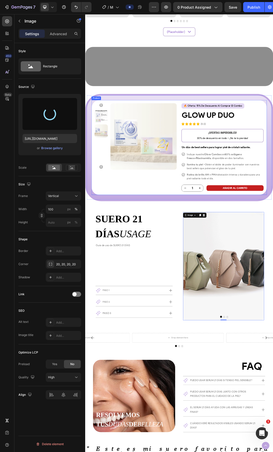
type input "https://cdn.shopify.com/s/files/1/0643/1404/8704/files/gempages_507356051327157…"
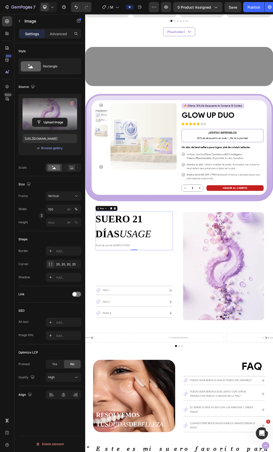
click at [167, 383] on div "SUERO 21 DÍAS USAGE Custom Code Guía de uso de SUERO 21 DÍAS Text Block" at bounding box center [164, 364] width 125 height 63
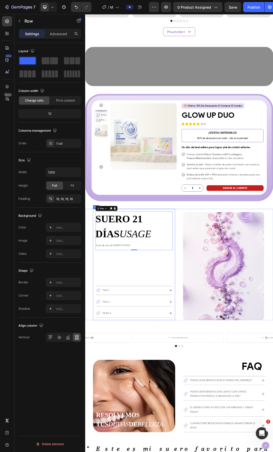
click at [154, 419] on div "SUERO 21 DÍAS USAGE Custom Code Guía de uso de SUERO 21 DÍAS Text Block Row 0 P…" at bounding box center [164, 419] width 125 height 172
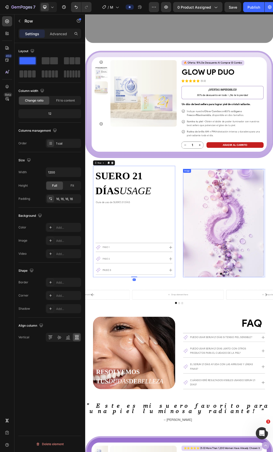
scroll to position [1090, 0]
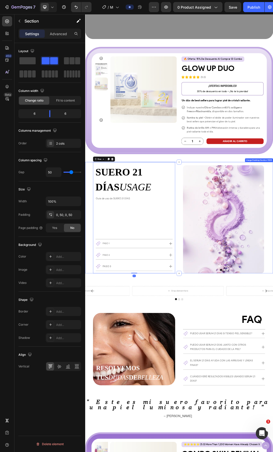
click at [273, 364] on div "SUERO 21 DÍAS USAGE Custom Code Guía de uso de SUERO 21 DÍAS Text Block Row Pas…" at bounding box center [237, 343] width 304 height 180
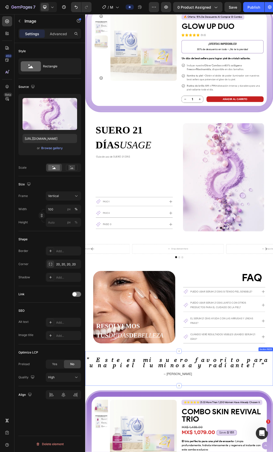
scroll to position [1141, 0]
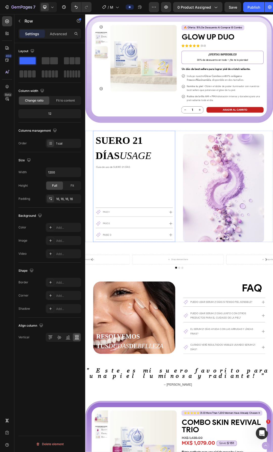
click at [210, 305] on div "SUERO 21 DÍAS USAGE Custom Code Guía de uso [PERSON_NAME] 21 DÍAS Text Block Ro…" at bounding box center [164, 292] width 125 height 172
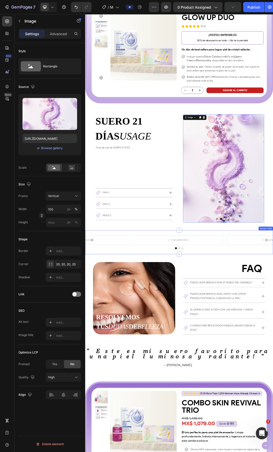
scroll to position [1217, 0]
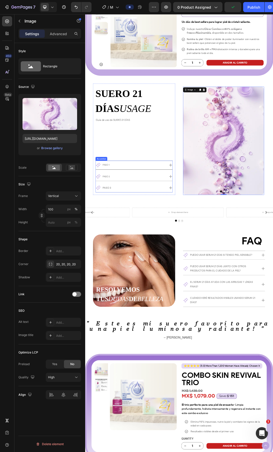
click at [216, 257] on div "Paso 1" at bounding box center [164, 258] width 124 height 14
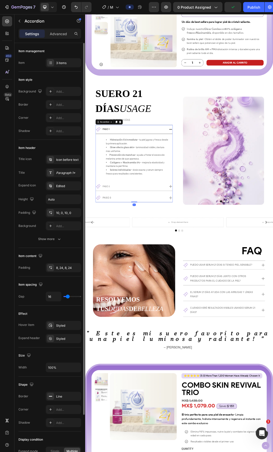
click at [220, 273] on div "Hidratación X3 inmediata – tu piel jugosa y fresca desde la primera aplicación.…" at bounding box center [164, 245] width 124 height 74
click at [221, 293] on icon at bounding box center [224, 292] width 6 height 6
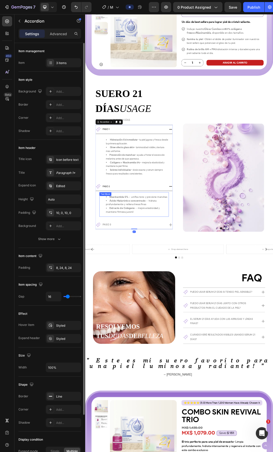
click at [216, 323] on li "Ácido Hialurónico concentrado → hidrata profundamente y rellena líneas finas" at bounding box center [169, 318] width 101 height 12
click at [221, 352] on icon at bounding box center [224, 354] width 6 height 6
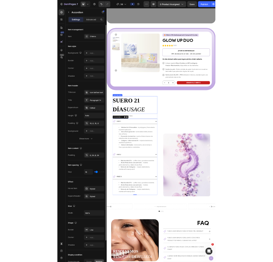
scroll to position [1065, 0]
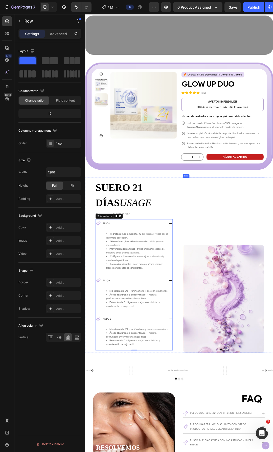
click at [234, 325] on div "SUERO 21 DÍAS USAGE Custom Code Guía de uso de SUERO 21 DÍAS Text Block Row Pas…" at bounding box center [237, 419] width 304 height 283
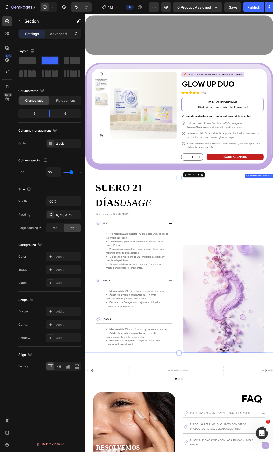
click at [273, 331] on div "SUERO 21 DÍAS USAGE Custom Code Guía de uso de SUERO 21 DÍAS Text Block Row Pas…" at bounding box center [237, 419] width 304 height 283
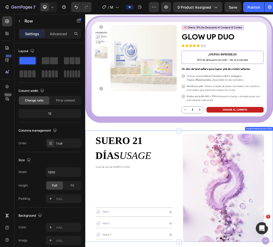
scroll to position [1166, 0]
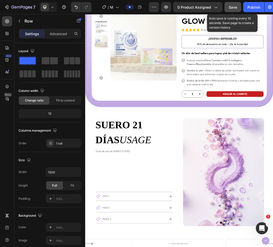
click at [231, 5] on span "Save" at bounding box center [233, 7] width 8 height 4
